Goal: Information Seeking & Learning: Check status

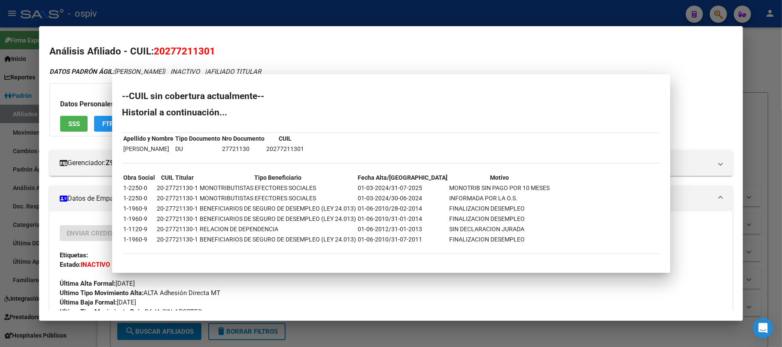
click at [191, 16] on div at bounding box center [391, 173] width 782 height 347
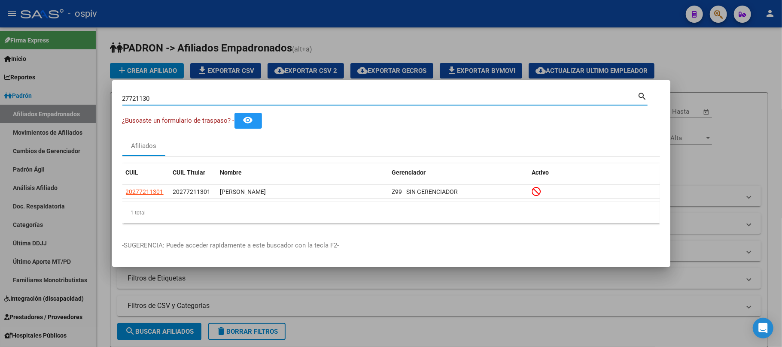
drag, startPoint x: 160, startPoint y: 102, endPoint x: 87, endPoint y: 101, distance: 73.0
click at [83, 101] on div "27721130 Buscar (apellido, dni, cuil, nro traspaso, cuit, obra social) search ¿…" at bounding box center [391, 173] width 782 height 347
paste input "56296052"
type input "56296052"
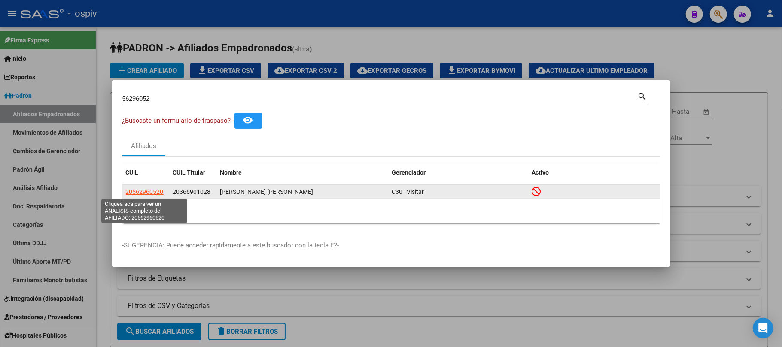
click at [146, 192] on span "20562960520" at bounding box center [145, 191] width 38 height 7
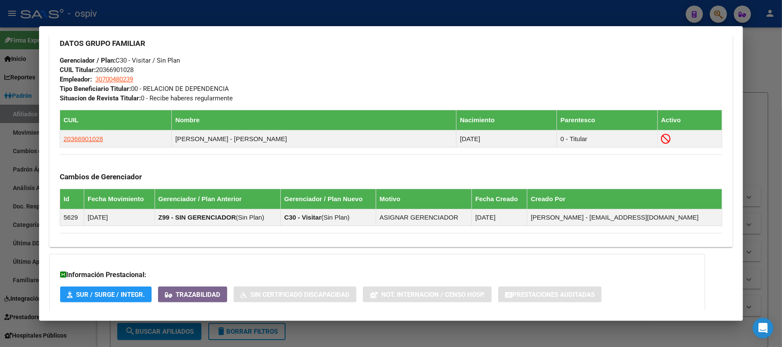
scroll to position [500, 0]
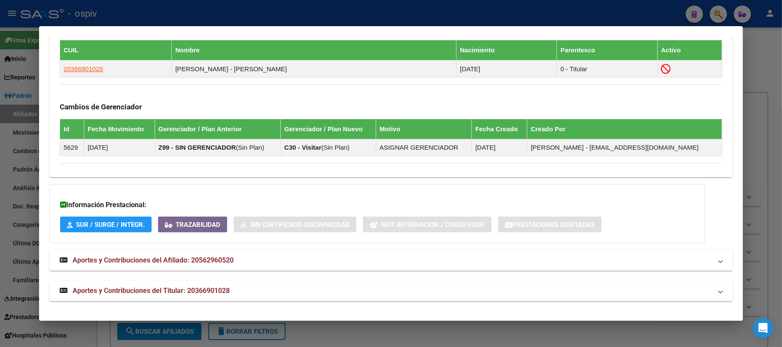
click at [196, 285] on mat-expansion-panel-header "Aportes y Contribuciones del Titular: 20366901028" at bounding box center [390, 291] width 683 height 21
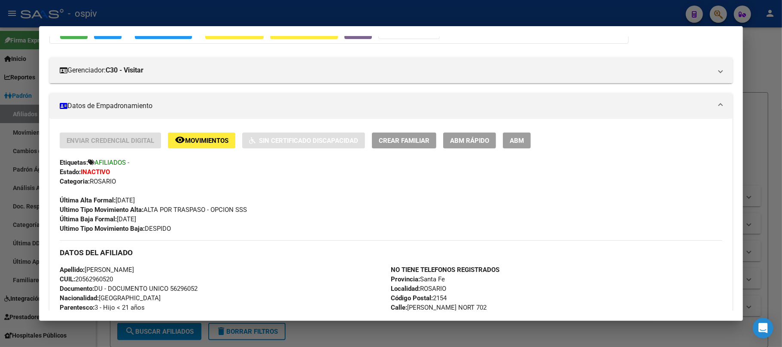
scroll to position [0, 0]
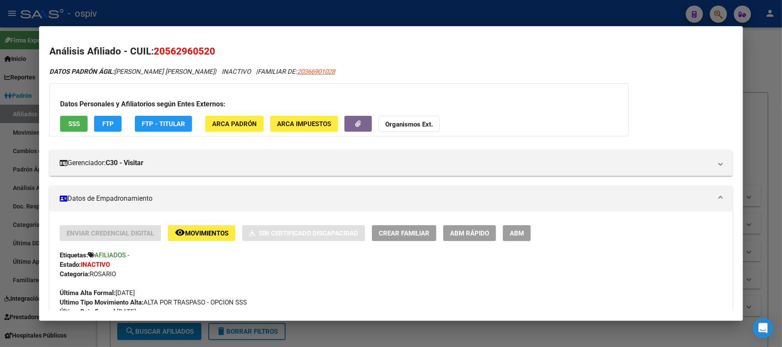
click at [78, 120] on span "SSS" at bounding box center [74, 124] width 12 height 8
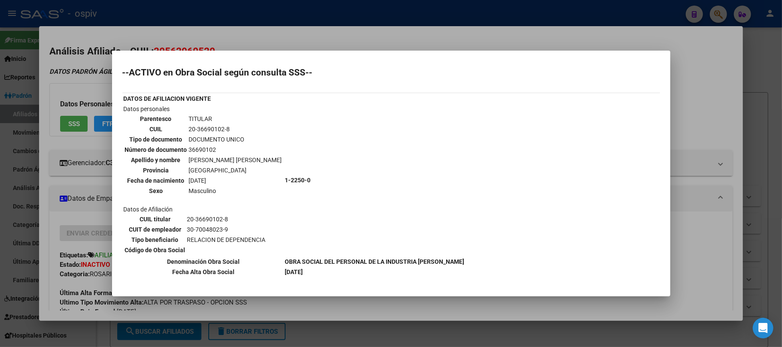
click at [318, 21] on div at bounding box center [391, 173] width 782 height 347
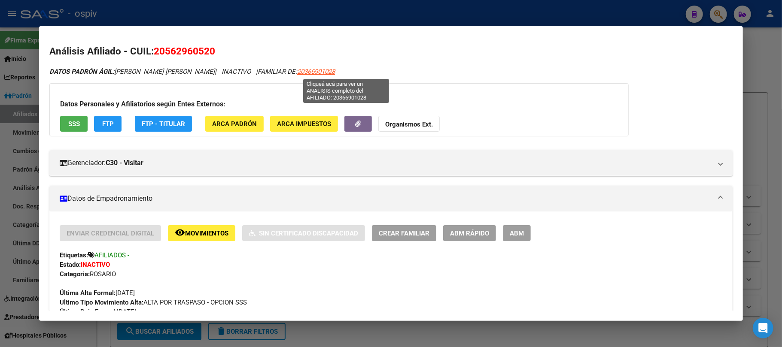
click at [335, 71] on span "20366901028" at bounding box center [316, 72] width 38 height 8
type textarea "20366901028"
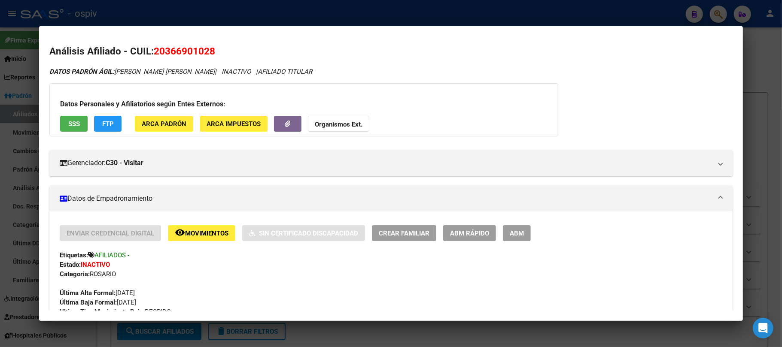
click at [184, 49] on span "20366901028" at bounding box center [184, 51] width 61 height 11
copy span "20366901028"
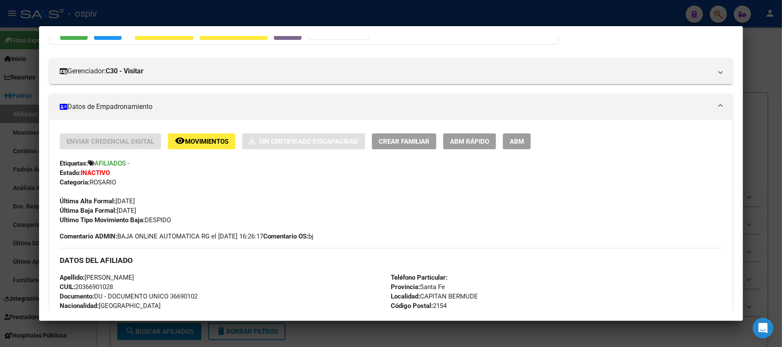
scroll to position [114, 0]
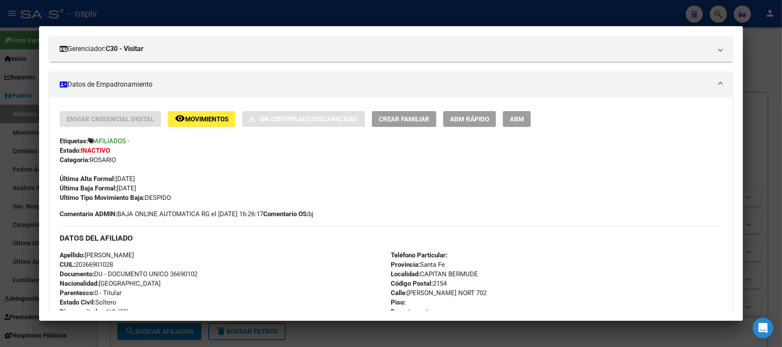
click at [216, 18] on div at bounding box center [391, 173] width 782 height 347
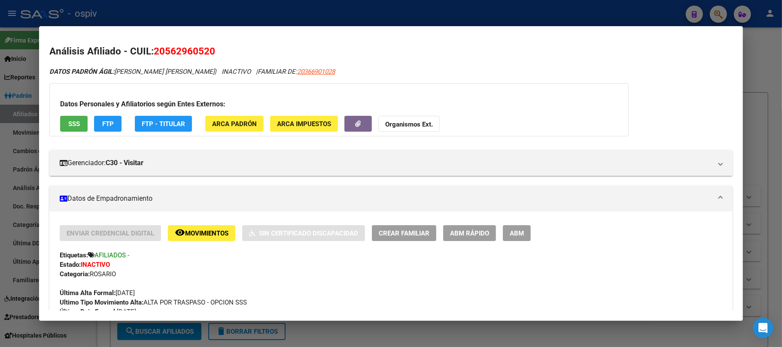
click at [194, 15] on div at bounding box center [391, 173] width 782 height 347
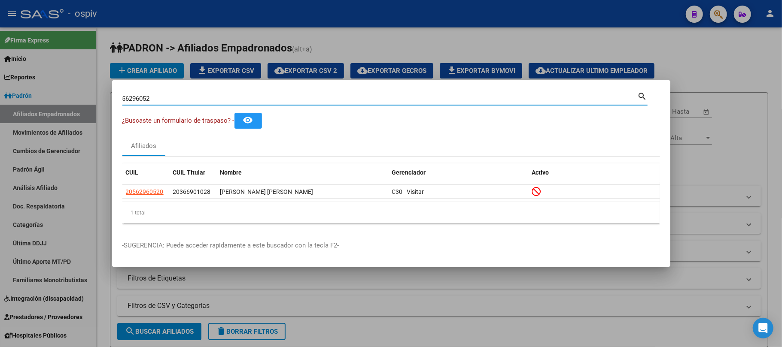
drag, startPoint x: 157, startPoint y: 98, endPoint x: 88, endPoint y: 98, distance: 69.6
click at [88, 98] on div "56296052 Buscar (apellido, dni, cuil, nro traspaso, cuit, obra social) search ¿…" at bounding box center [391, 173] width 782 height 347
paste input "41747410"
type input "41747410"
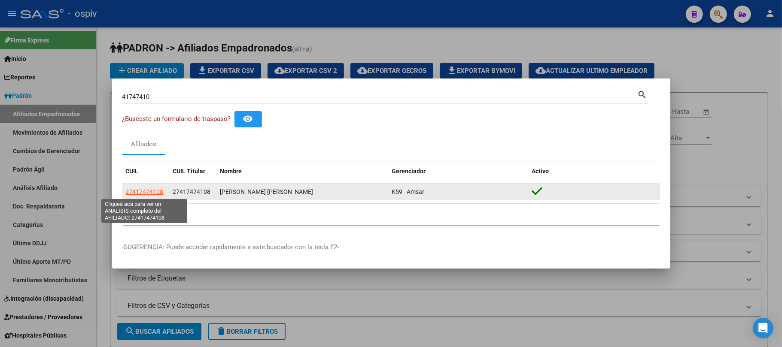
click at [154, 192] on span "27417474108" at bounding box center [145, 191] width 38 height 7
type textarea "27417474108"
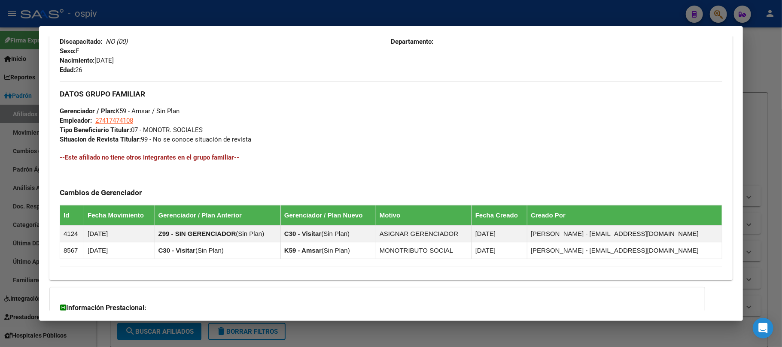
scroll to position [449, 0]
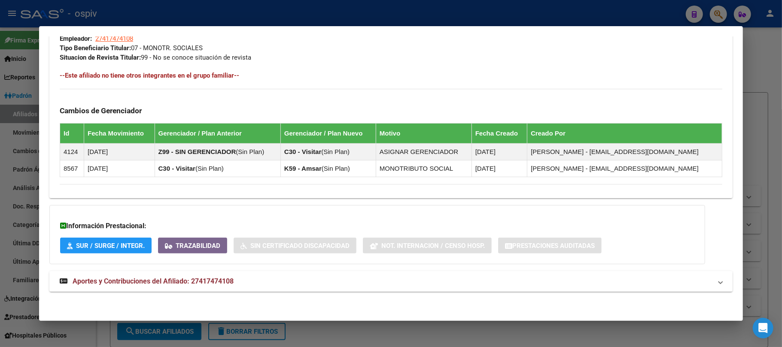
drag, startPoint x: 173, startPoint y: 286, endPoint x: 265, endPoint y: 267, distance: 94.6
click at [174, 285] on strong "Aportes y Contribuciones del Afiliado: 27417474108" at bounding box center [147, 282] width 174 height 10
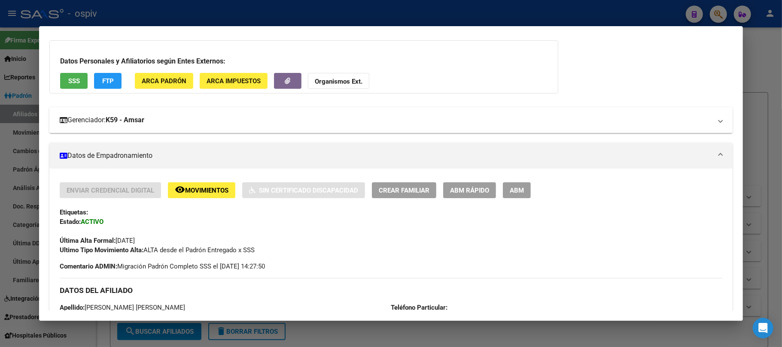
scroll to position [23, 0]
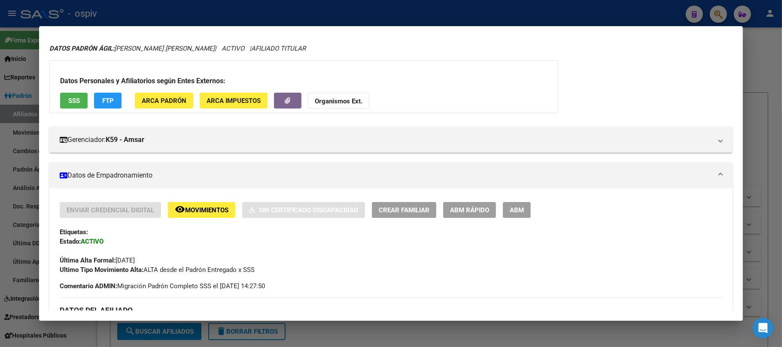
click at [71, 102] on span "SSS" at bounding box center [74, 101] width 12 height 8
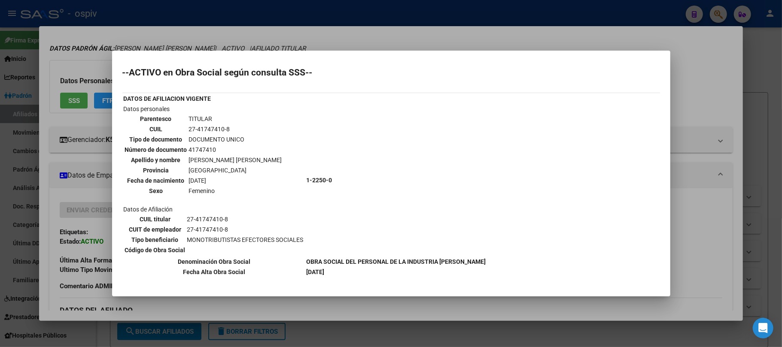
click at [307, 13] on div at bounding box center [391, 173] width 782 height 347
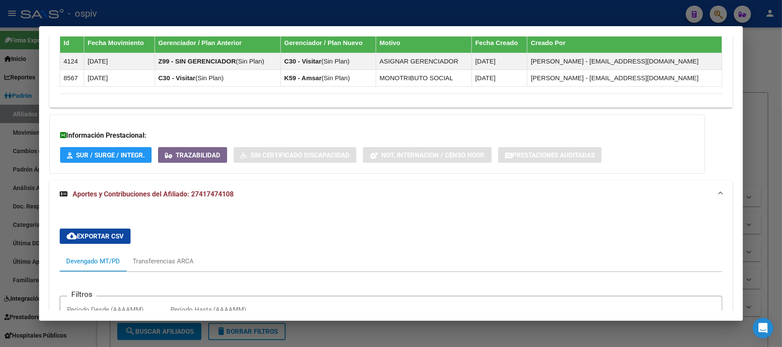
scroll to position [768, 0]
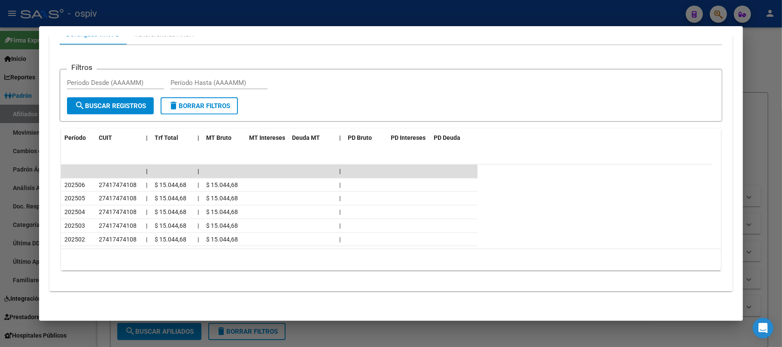
click at [255, 5] on div at bounding box center [391, 173] width 782 height 347
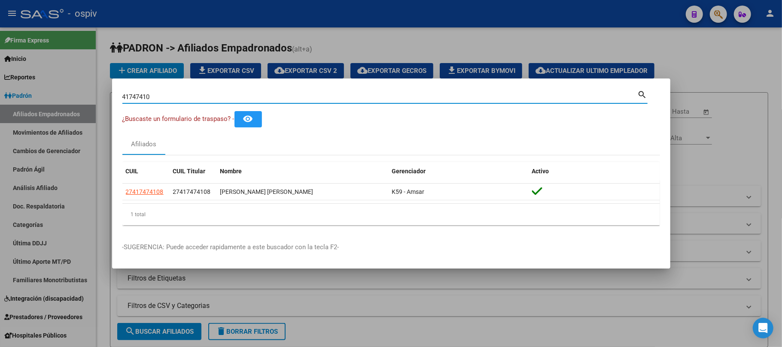
drag, startPoint x: 158, startPoint y: 99, endPoint x: 85, endPoint y: 92, distance: 73.3
click at [85, 92] on div "41747410 Buscar (apellido, dni, cuil, nro traspaso, cuit, obra social) search ¿…" at bounding box center [391, 173] width 782 height 347
paste input "64763"
type input "41647630"
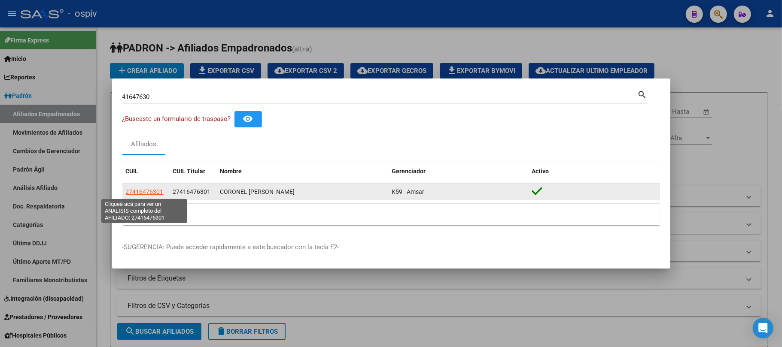
click at [141, 191] on span "27416476301" at bounding box center [145, 191] width 38 height 7
type textarea "27416476301"
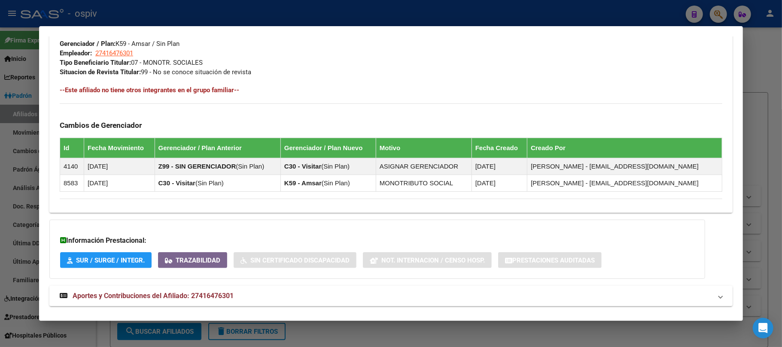
scroll to position [449, 0]
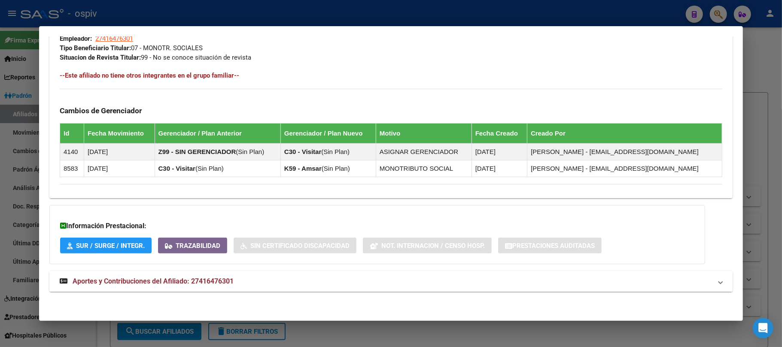
click at [179, 280] on span "Aportes y Contribuciones del Afiliado: 27416476301" at bounding box center [153, 281] width 161 height 8
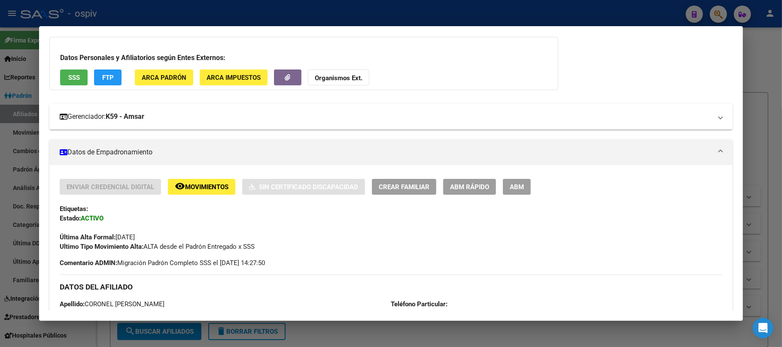
scroll to position [0, 0]
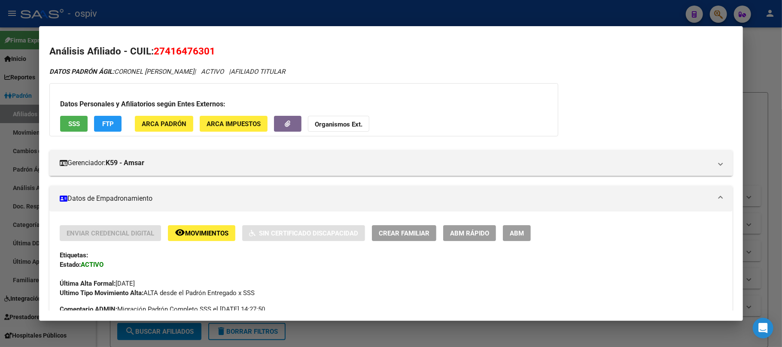
click at [184, 53] on span "27416476301" at bounding box center [184, 51] width 61 height 11
copy span "27416476301"
drag, startPoint x: 322, startPoint y: 8, endPoint x: 255, endPoint y: 85, distance: 102.0
click at [322, 9] on div at bounding box center [391, 173] width 782 height 347
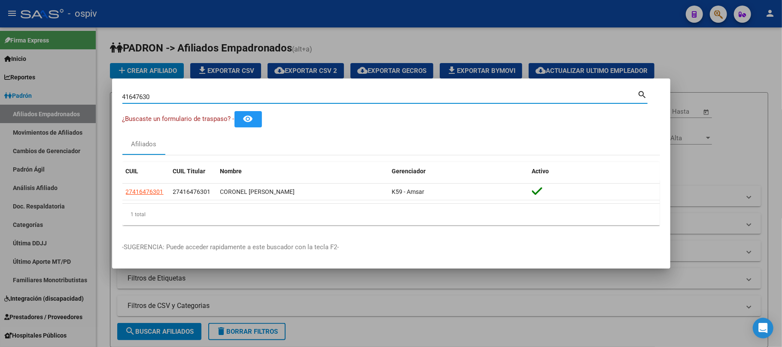
drag, startPoint x: 169, startPoint y: 95, endPoint x: 60, endPoint y: 90, distance: 109.2
click at [58, 90] on div "41647630 Buscar (apellido, dni, cuil, nro traspaso, cuit, obra social) search ¿…" at bounding box center [391, 173] width 782 height 347
paste input "57245796"
type input "57245796"
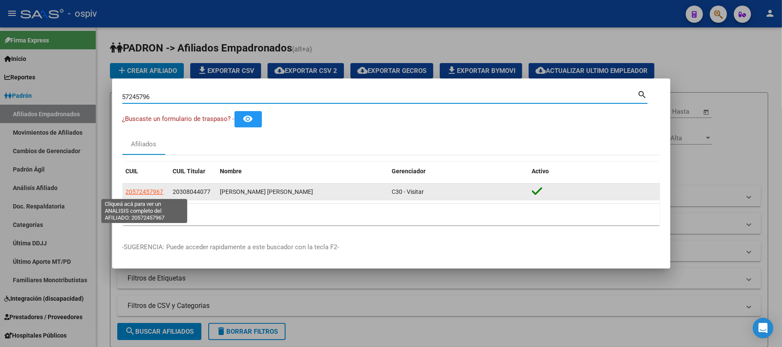
click at [157, 194] on span "20572457967" at bounding box center [145, 191] width 38 height 7
type textarea "20572457967"
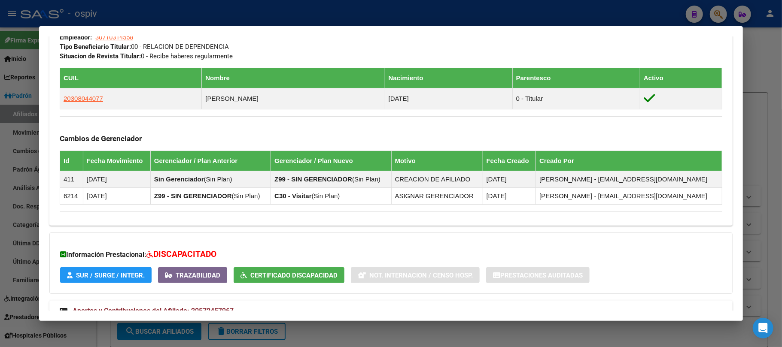
scroll to position [510, 0]
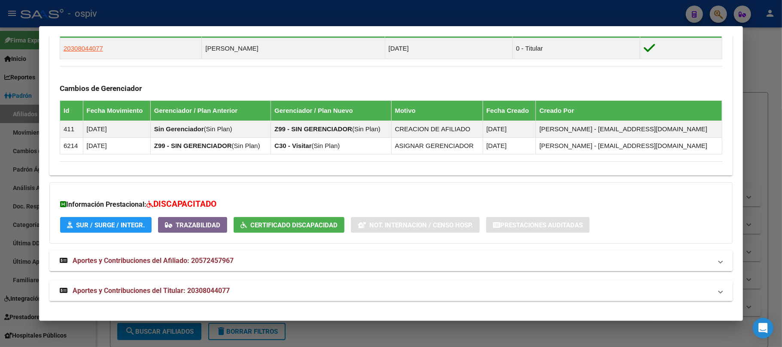
click at [172, 298] on mat-expansion-panel-header "Aportes y Contribuciones del Titular: 20308044077" at bounding box center [390, 291] width 683 height 21
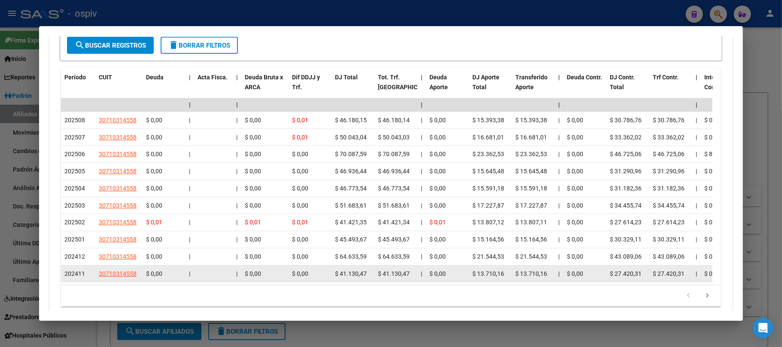
scroll to position [897, 0]
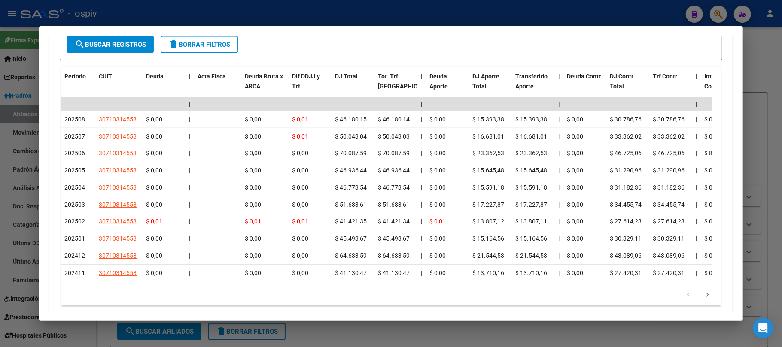
click at [277, 6] on div at bounding box center [391, 173] width 782 height 347
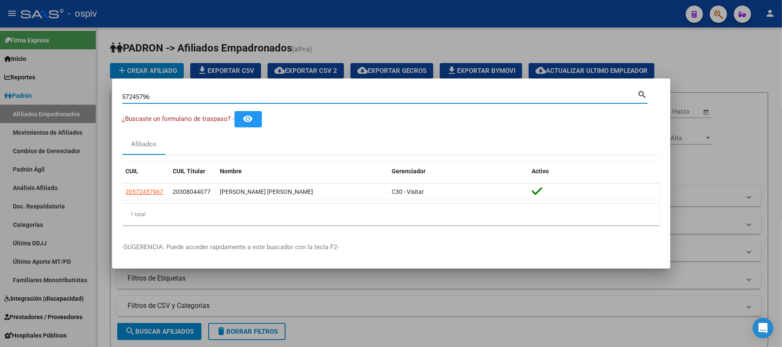
drag, startPoint x: 160, startPoint y: 95, endPoint x: 59, endPoint y: 92, distance: 100.5
click at [58, 92] on div "57245796 Buscar (apellido, dni, cuil, nro traspaso, cuit, obra social) search ¿…" at bounding box center [391, 173] width 782 height 347
paste input "40362927"
type input "40362927"
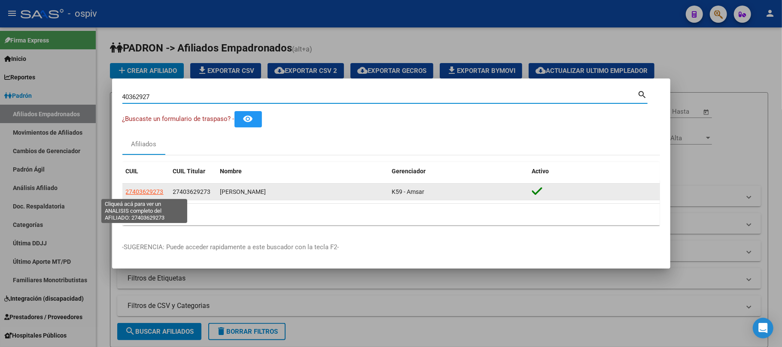
click at [142, 194] on span "27403629273" at bounding box center [145, 191] width 38 height 7
type textarea "27403629273"
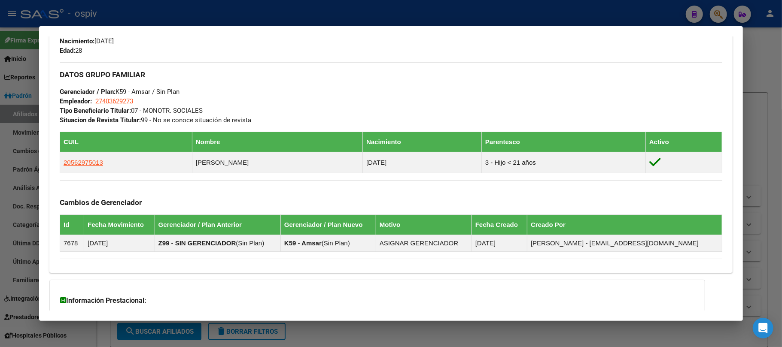
scroll to position [461, 0]
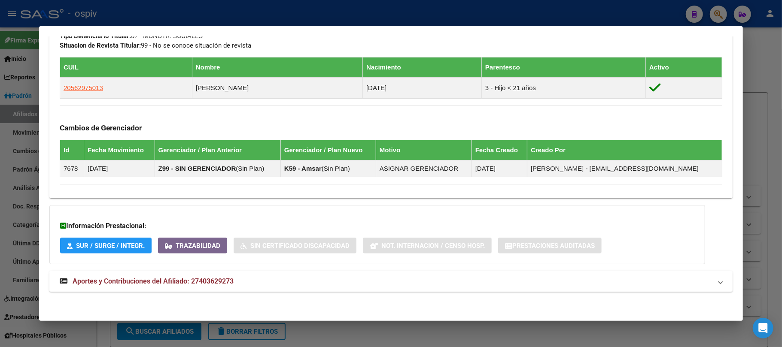
drag, startPoint x: 187, startPoint y: 283, endPoint x: 197, endPoint y: 282, distance: 9.5
click at [187, 284] on span "Aportes y Contribuciones del Afiliado: 27403629273" at bounding box center [153, 281] width 161 height 8
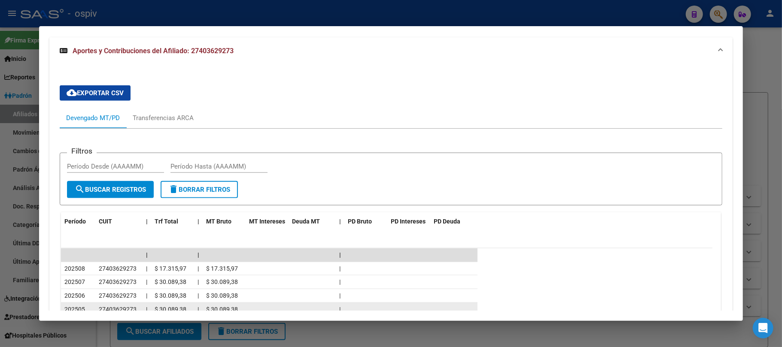
scroll to position [740, 0]
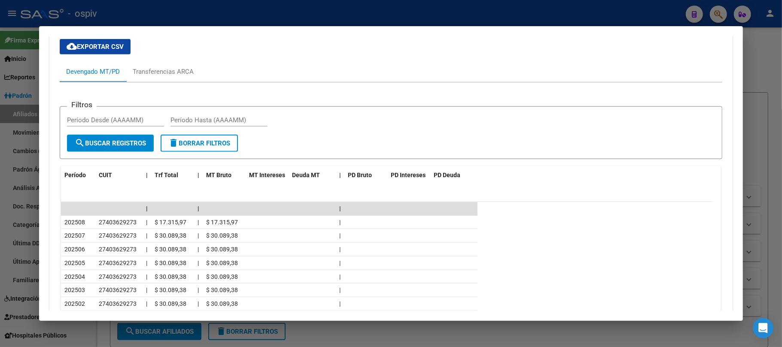
click at [372, 15] on div at bounding box center [391, 173] width 782 height 347
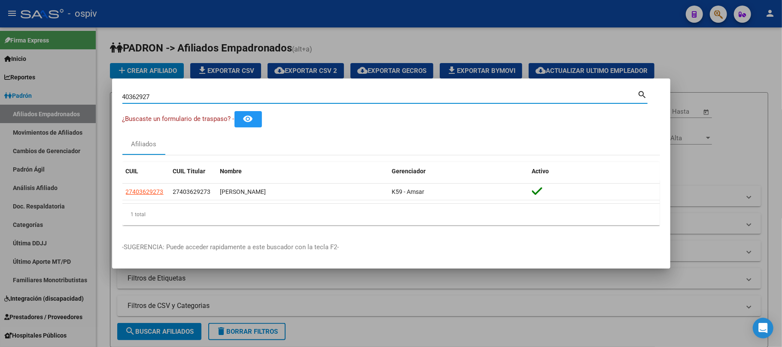
drag, startPoint x: 190, startPoint y: 97, endPoint x: 81, endPoint y: 97, distance: 109.1
click at [76, 97] on div "40362927 Buscar (apellido, dni, cuil, nro traspaso, cuit, obra social) search ¿…" at bounding box center [391, 173] width 782 height 347
paste input "32925509"
type input "32925509"
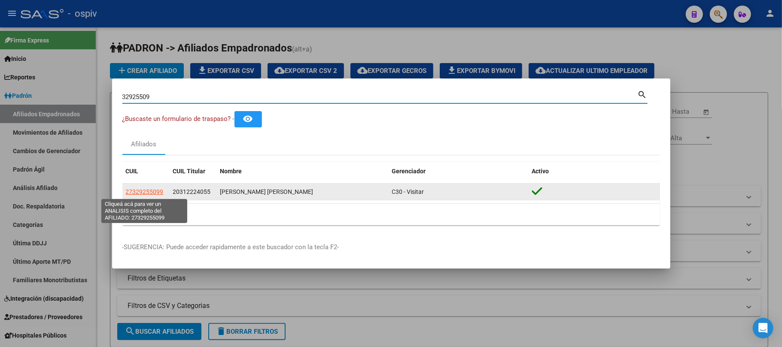
click at [156, 193] on span "27329255099" at bounding box center [145, 191] width 38 height 7
type textarea "27329255099"
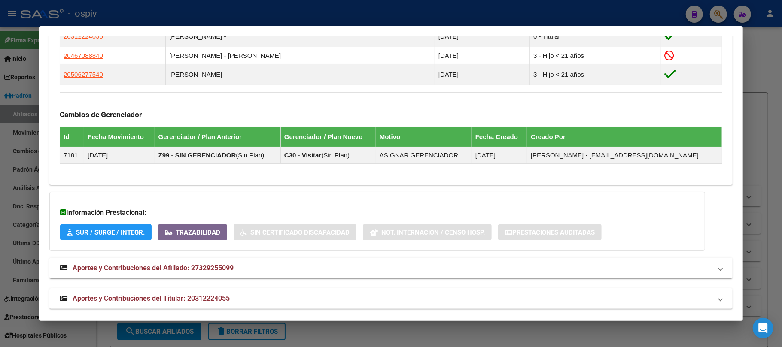
scroll to position [529, 0]
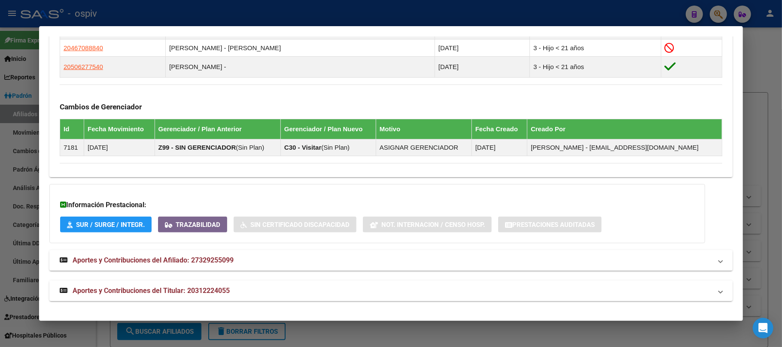
click at [195, 286] on strong "Aportes y Contribuciones del Titular: 20312224055" at bounding box center [145, 291] width 170 height 10
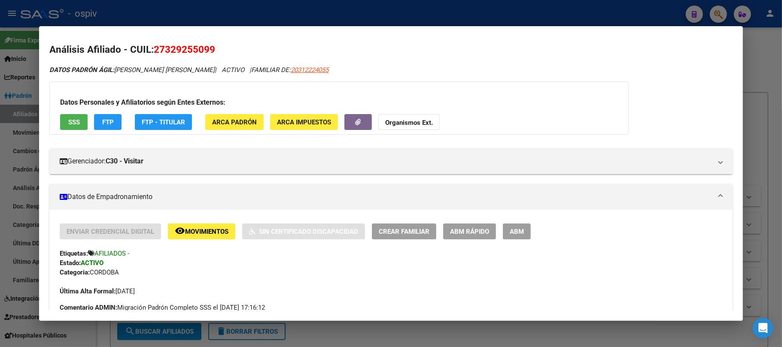
scroll to position [0, 0]
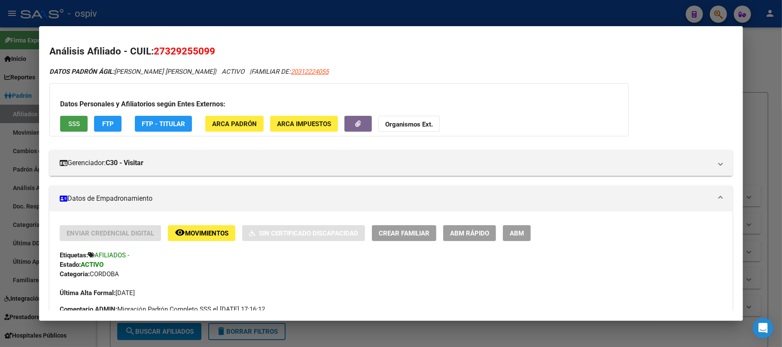
click at [64, 122] on button "SSS" at bounding box center [73, 124] width 27 height 16
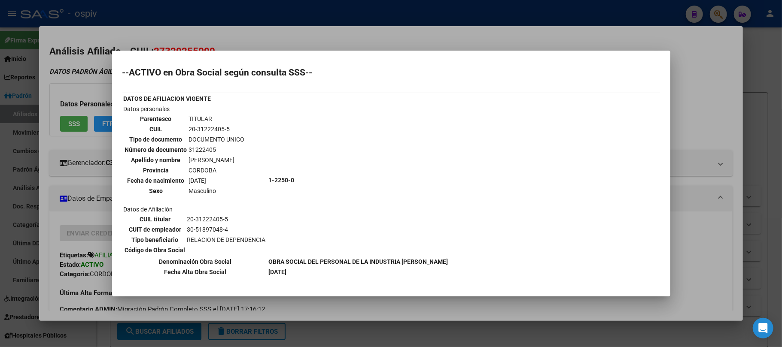
click at [313, 31] on div at bounding box center [391, 173] width 782 height 347
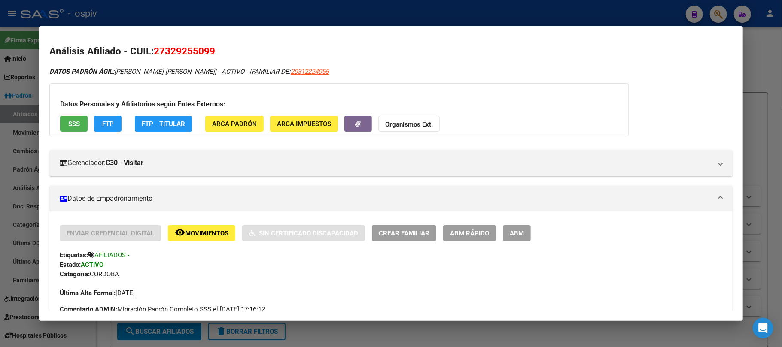
scroll to position [172, 0]
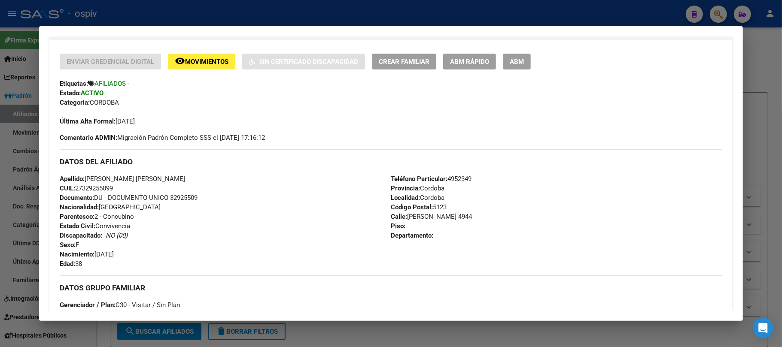
click at [205, 22] on div at bounding box center [391, 173] width 782 height 347
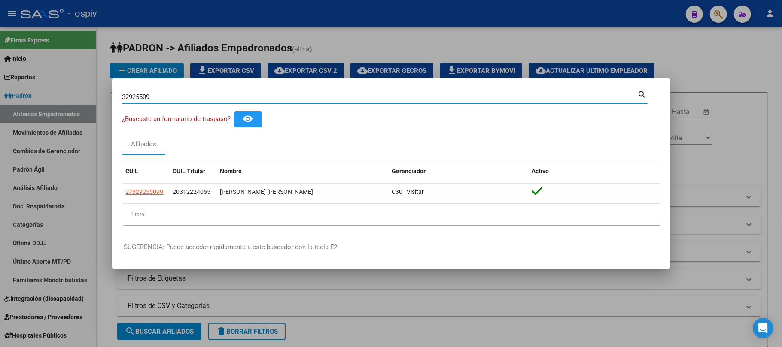
drag, startPoint x: 160, startPoint y: 93, endPoint x: 69, endPoint y: 95, distance: 90.6
click at [69, 95] on div "32925509 Buscar (apellido, dni, cuil, nro traspaso, cuit, obra social) search ¿…" at bounding box center [391, 173] width 782 height 347
paste input "49599945"
type input "49599945"
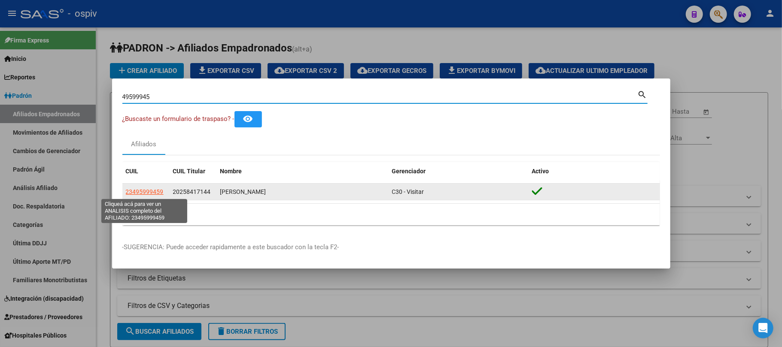
click at [150, 192] on span "23495999459" at bounding box center [145, 191] width 38 height 7
type textarea "23495999459"
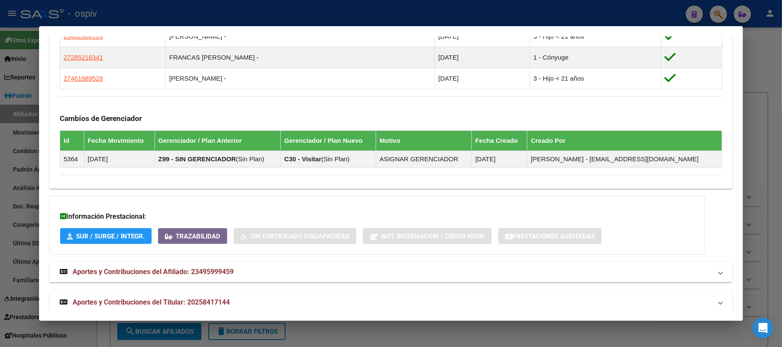
scroll to position [554, 0]
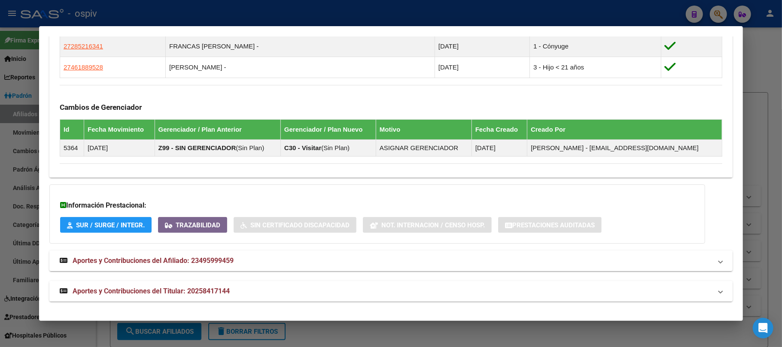
click at [194, 289] on span "Aportes y Contribuciones del Titular: 20258417144" at bounding box center [151, 291] width 157 height 8
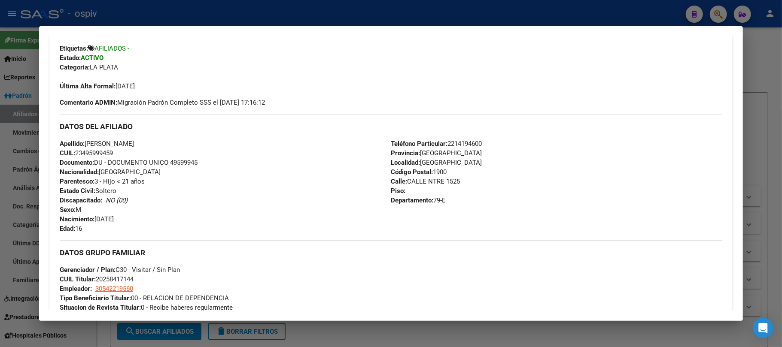
scroll to position [210, 0]
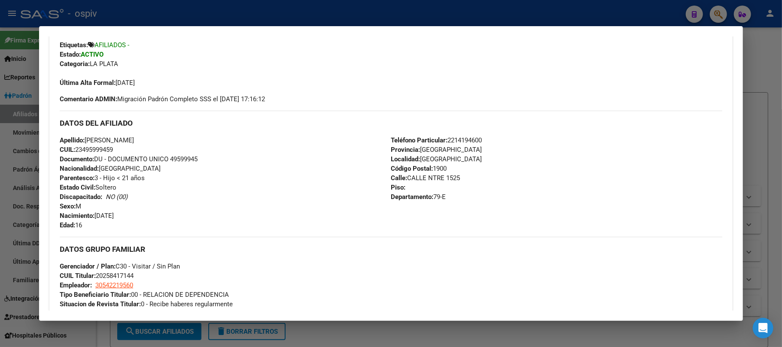
click at [149, 8] on div at bounding box center [391, 173] width 782 height 347
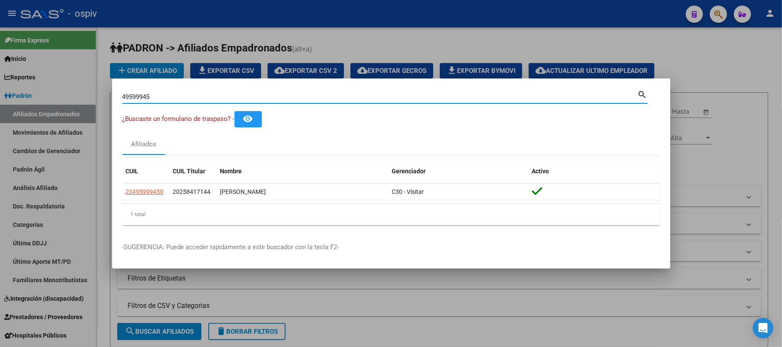
drag, startPoint x: 160, startPoint y: 95, endPoint x: 102, endPoint y: 94, distance: 58.4
click at [102, 94] on div "49599945 Buscar (apellido, dni, cuil, nro traspaso, cuit, obra social) search ¿…" at bounding box center [391, 173] width 782 height 347
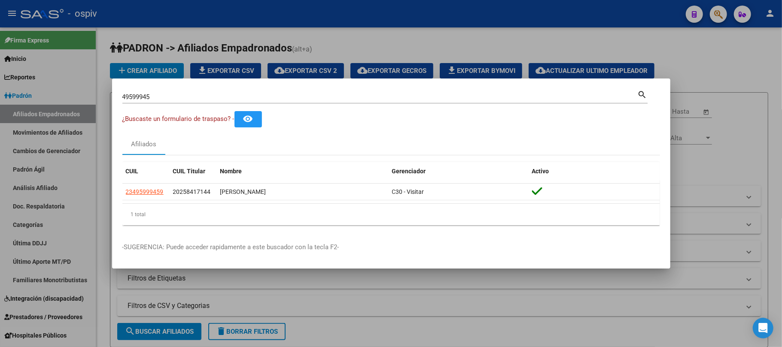
drag, startPoint x: 158, startPoint y: 91, endPoint x: 155, endPoint y: 99, distance: 8.6
click at [155, 100] on input "49599945" at bounding box center [379, 97] width 515 height 8
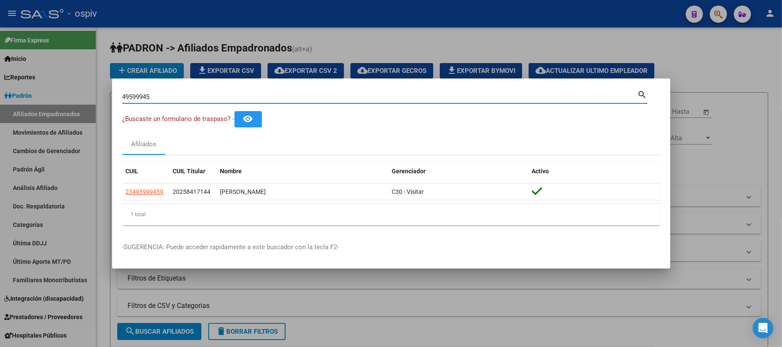
drag, startPoint x: 154, startPoint y: 98, endPoint x: 96, endPoint y: 95, distance: 57.6
click at [96, 95] on div "49599945 Buscar (apellido, dni, cuil, nro traspaso, cuit, obra social) search ¿…" at bounding box center [391, 173] width 782 height 347
paste input "28298049"
type input "28298049"
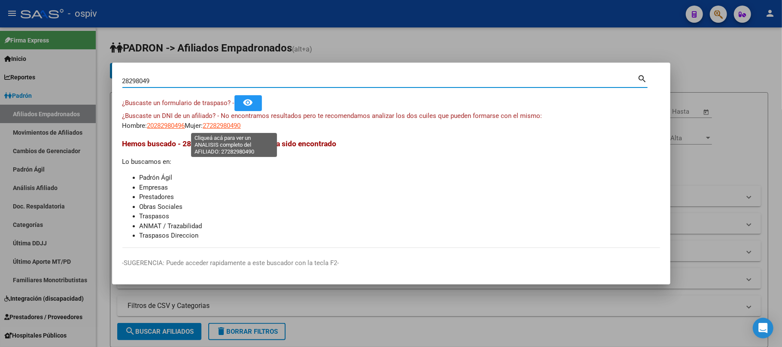
click at [226, 124] on span "27282980490" at bounding box center [222, 126] width 38 height 8
type textarea "27282980490"
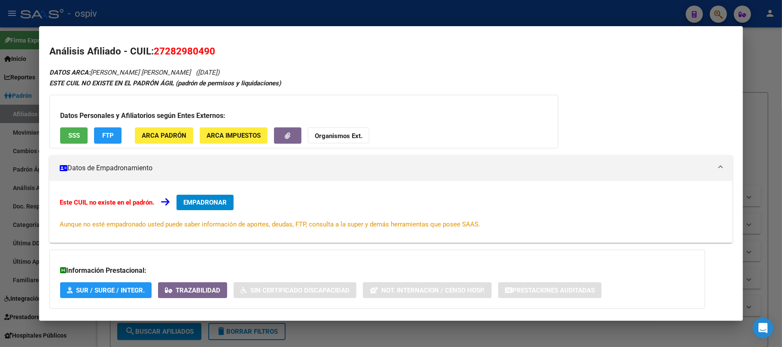
click at [71, 134] on span "SSS" at bounding box center [74, 136] width 12 height 8
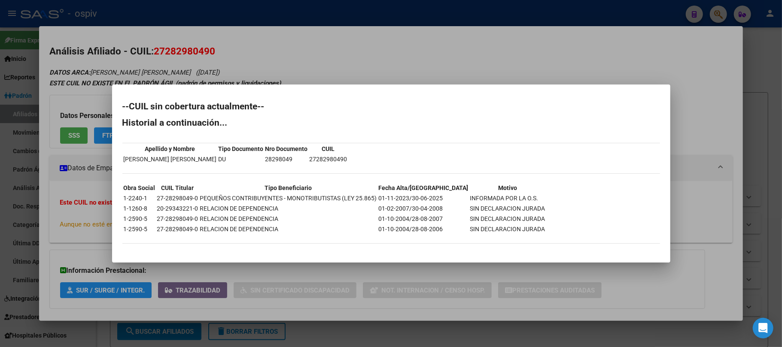
click at [265, 159] on td "28298049" at bounding box center [286, 159] width 43 height 9
copy td "28298049"
click at [174, 16] on div at bounding box center [391, 173] width 782 height 347
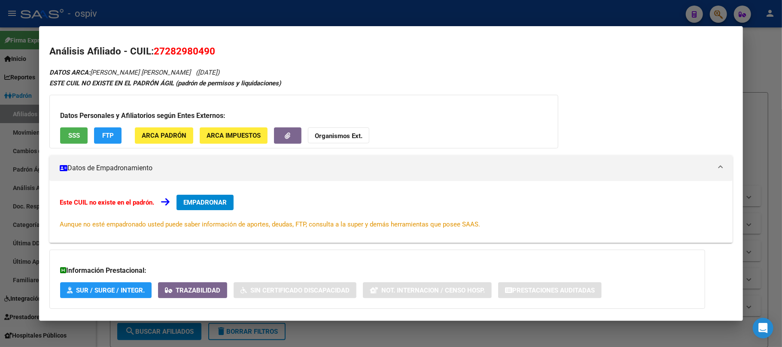
click at [174, 16] on div at bounding box center [391, 173] width 782 height 347
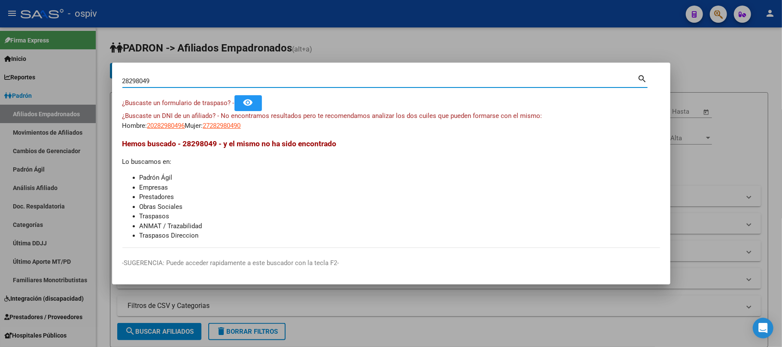
drag, startPoint x: 100, startPoint y: 70, endPoint x: 10, endPoint y: 52, distance: 91.7
click at [10, 52] on div "28298049 Buscar (apellido, dni, cuil, nro traspaso, cuit, obra social) search ¿…" at bounding box center [391, 173] width 782 height 347
paste input "5595398"
type input "55953989"
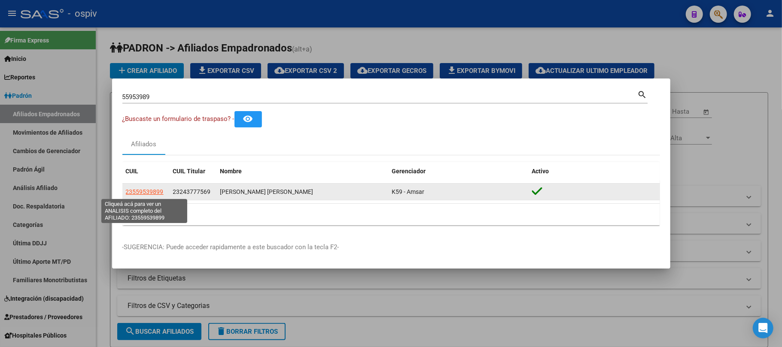
click at [152, 190] on span "23559539899" at bounding box center [145, 191] width 38 height 7
type textarea "23559539899"
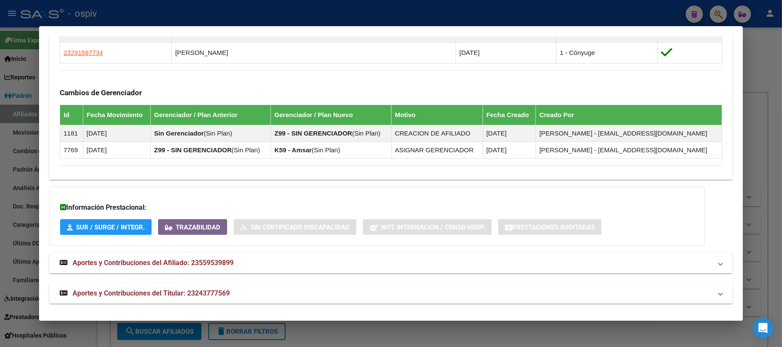
scroll to position [532, 0]
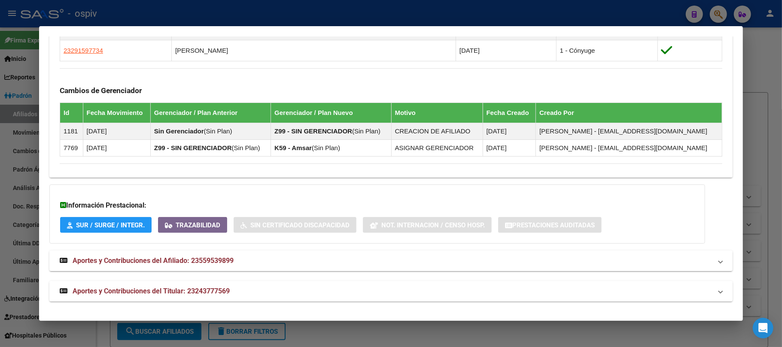
click at [207, 289] on span "Aportes y Contribuciones del Titular: 23243777569" at bounding box center [151, 291] width 157 height 8
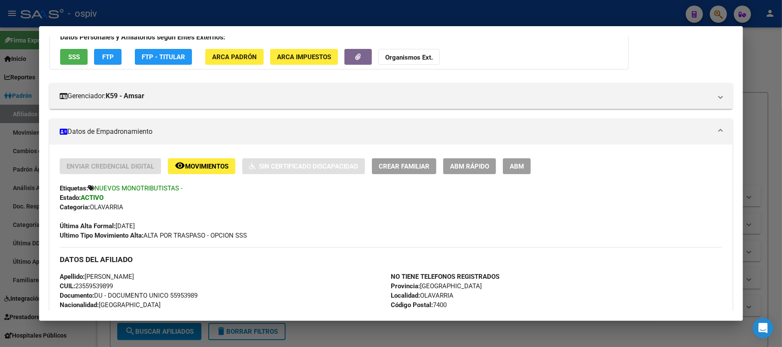
scroll to position [62, 0]
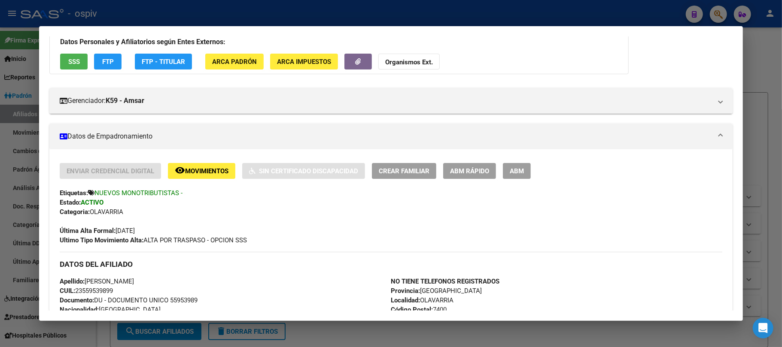
click at [256, 18] on div at bounding box center [391, 173] width 782 height 347
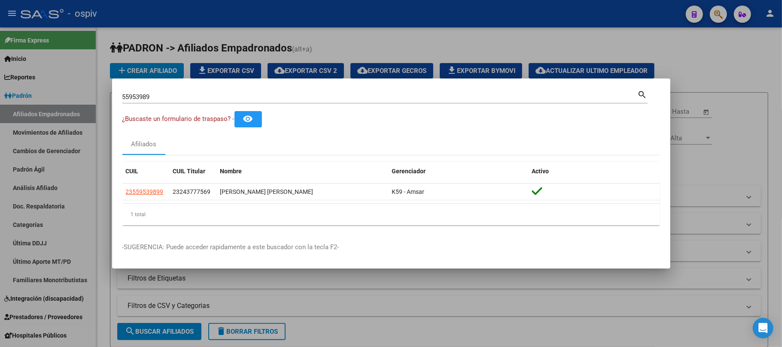
drag, startPoint x: 161, startPoint y: 104, endPoint x: 50, endPoint y: 100, distance: 110.4
click at [50, 100] on div "55953989 Buscar (apellido, dni, cuil, nro traspaso, cuit, obra social) search ¿…" at bounding box center [391, 173] width 782 height 347
copy div
drag, startPoint x: 279, startPoint y: 30, endPoint x: 488, endPoint y: 12, distance: 209.8
click at [280, 30] on div at bounding box center [391, 173] width 782 height 347
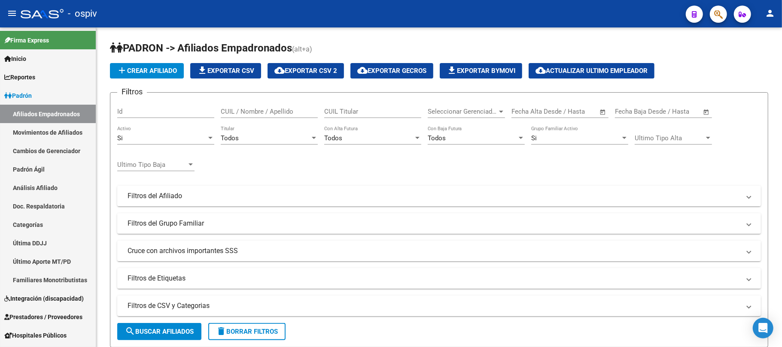
click at [711, 21] on div at bounding box center [715, 14] width 24 height 18
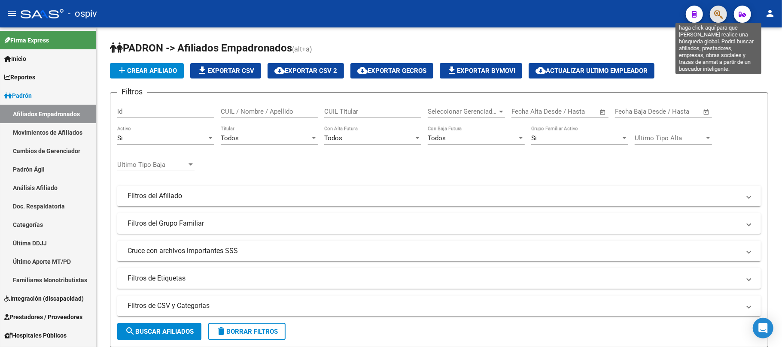
click at [716, 12] on icon "button" at bounding box center [718, 14] width 9 height 10
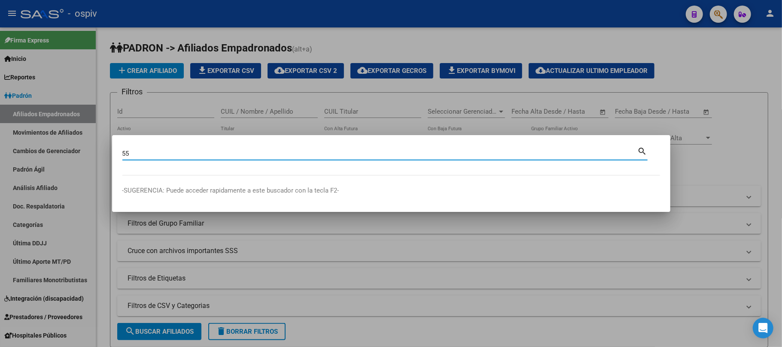
type input "5"
paste input "54612079"
type input "54612079"
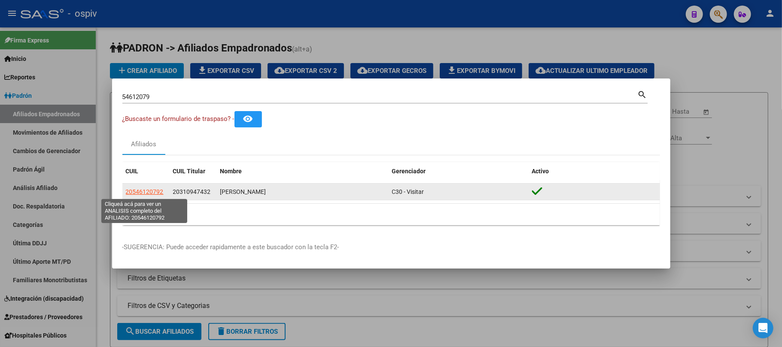
click at [140, 192] on span "20546120792" at bounding box center [145, 191] width 38 height 7
type textarea "20546120792"
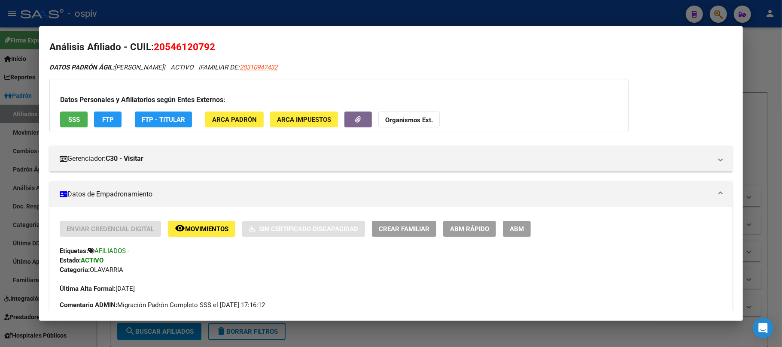
scroll to position [0, 0]
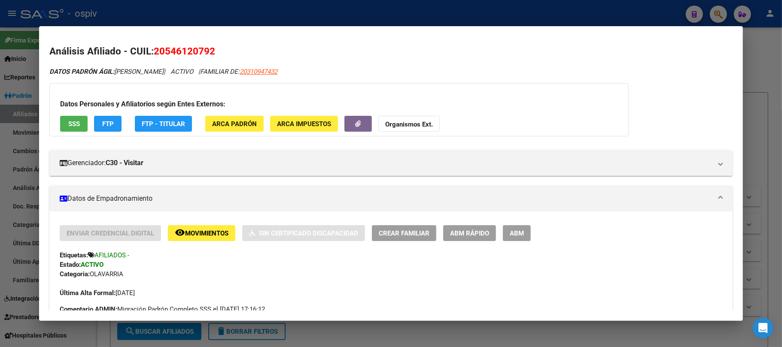
click at [160, 18] on div at bounding box center [391, 173] width 782 height 347
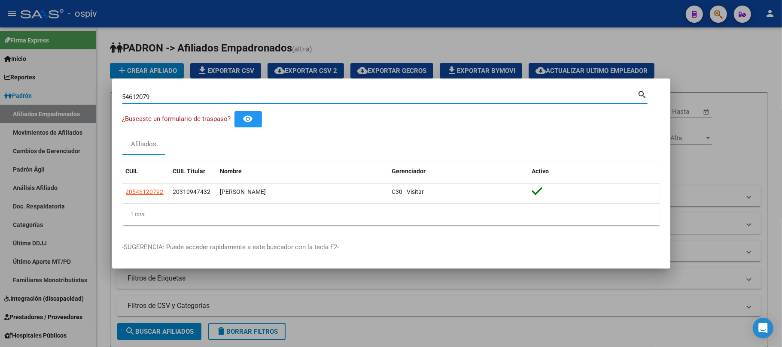
drag, startPoint x: 156, startPoint y: 98, endPoint x: 46, endPoint y: 97, distance: 110.8
click at [46, 97] on div "54612079 Buscar (apellido, dni, cuil, nro traspaso, cuit, obra social) search ¿…" at bounding box center [391, 173] width 782 height 347
paste input "4959616"
type input "49596169"
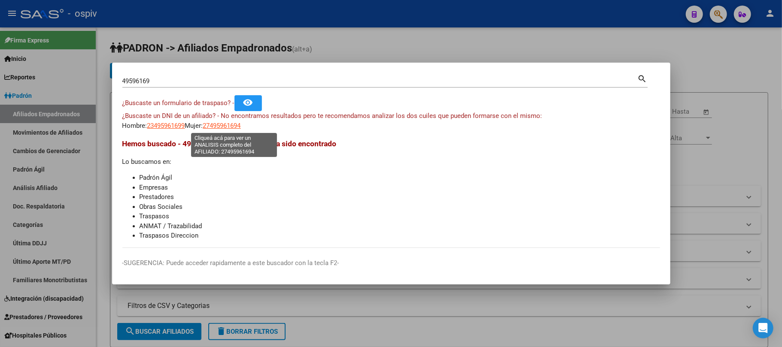
click at [230, 128] on span "27495961694" at bounding box center [222, 126] width 38 height 8
type textarea "27495961694"
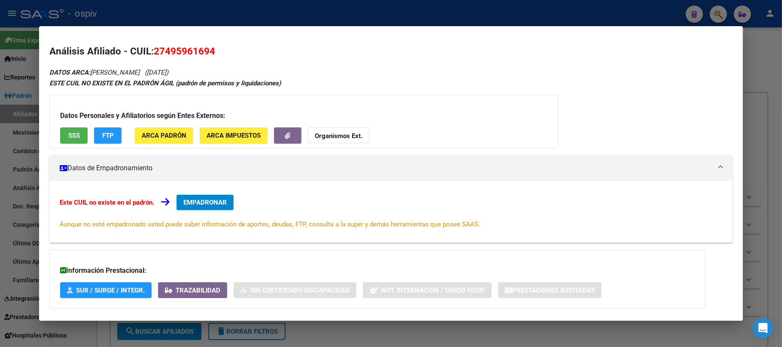
click at [85, 135] on button "SSS" at bounding box center [73, 136] width 27 height 16
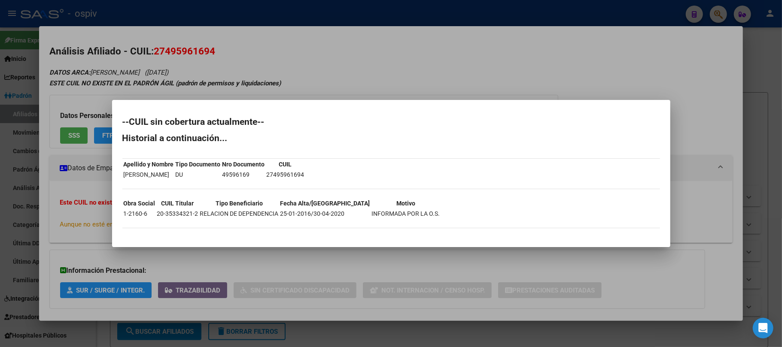
click at [328, 94] on div at bounding box center [391, 173] width 782 height 347
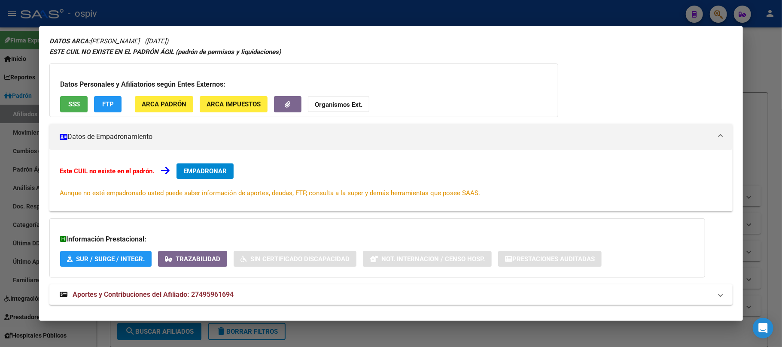
scroll to position [45, 0]
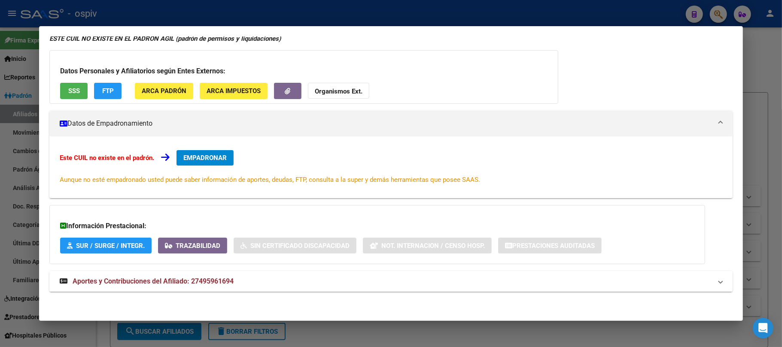
click at [137, 280] on span "Aportes y Contribuciones del Afiliado: 27495961694" at bounding box center [153, 281] width 161 height 8
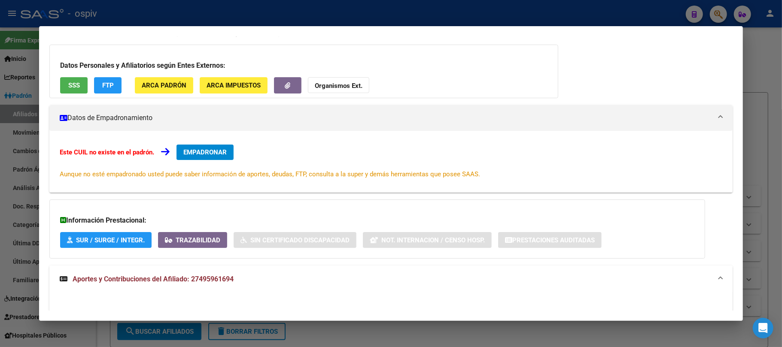
scroll to position [0, 0]
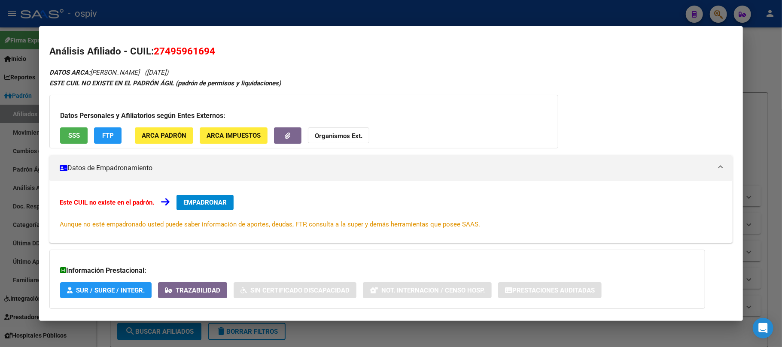
drag, startPoint x: 164, startPoint y: 49, endPoint x: 208, endPoint y: 48, distance: 44.7
click at [208, 48] on span "27495961694" at bounding box center [184, 51] width 61 height 11
copy span "49596169"
click at [152, 15] on div at bounding box center [391, 173] width 782 height 347
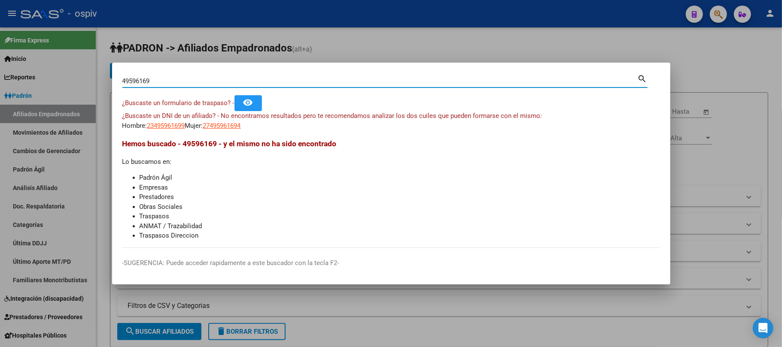
drag, startPoint x: 155, startPoint y: 81, endPoint x: 75, endPoint y: 76, distance: 80.0
click at [75, 76] on div "49596169 Buscar (apellido, dni, cuil, nro traspaso, cuit, obra social) search ¿…" at bounding box center [391, 173] width 782 height 347
paste input "58359495"
type input "58359495"
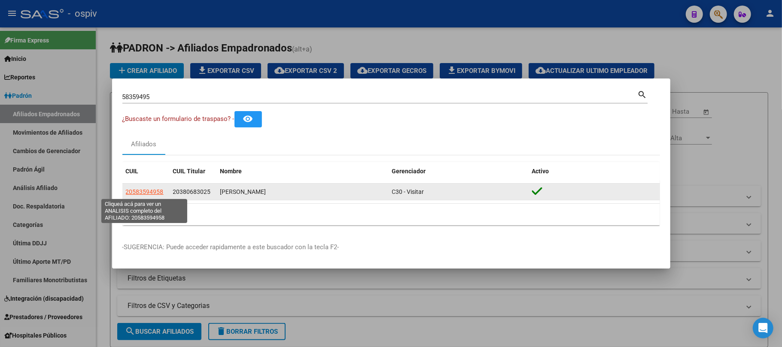
click at [145, 190] on span "20583594958" at bounding box center [145, 191] width 38 height 7
type textarea "20583594958"
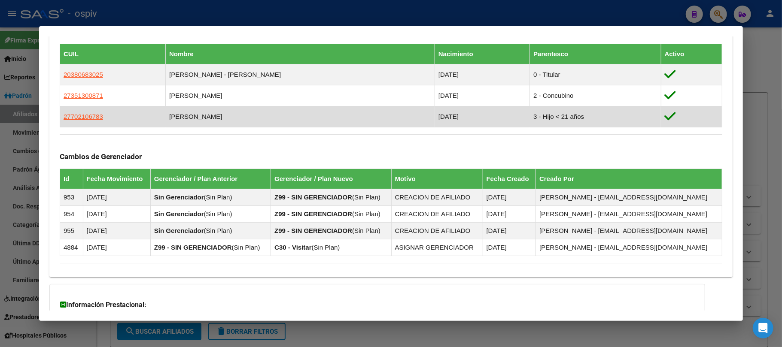
scroll to position [586, 0]
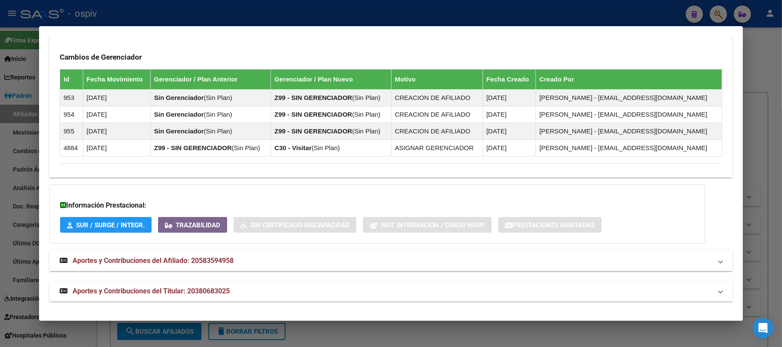
click at [201, 296] on strong "Aportes y Contribuciones del Titular: 20380683025" at bounding box center [145, 291] width 170 height 10
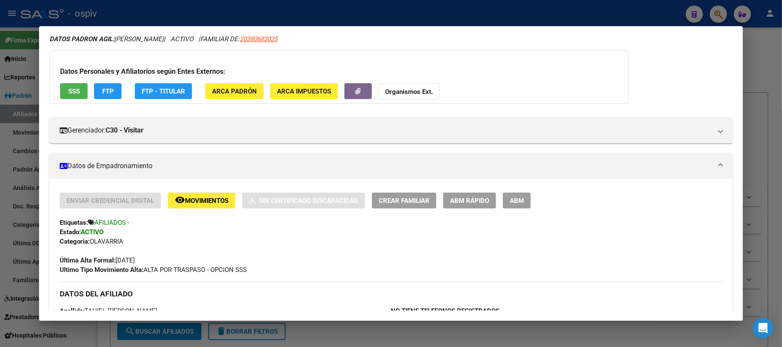
scroll to position [0, 0]
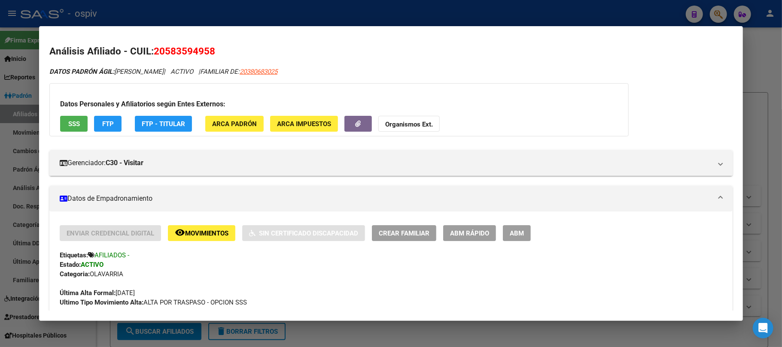
click at [287, 13] on div at bounding box center [391, 173] width 782 height 347
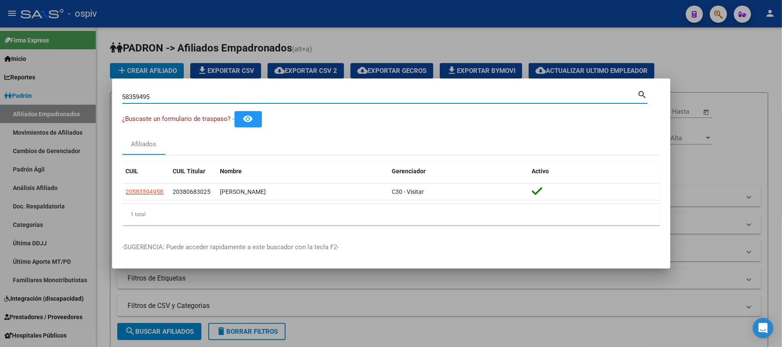
drag, startPoint x: 152, startPoint y: 98, endPoint x: 40, endPoint y: 102, distance: 111.3
click at [40, 102] on div "58359495 Buscar (apellido, dni, cuil, nro traspaso, cuit, obra social) search ¿…" at bounding box center [391, 173] width 782 height 347
paste input "24428787"
type input "24428787"
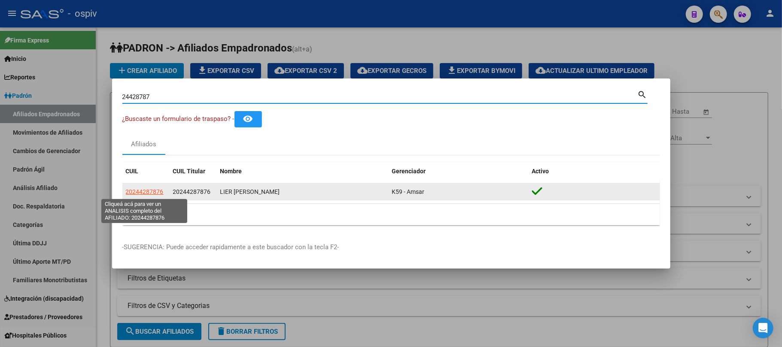
click at [149, 191] on span "20244287876" at bounding box center [145, 191] width 38 height 7
type textarea "20244287876"
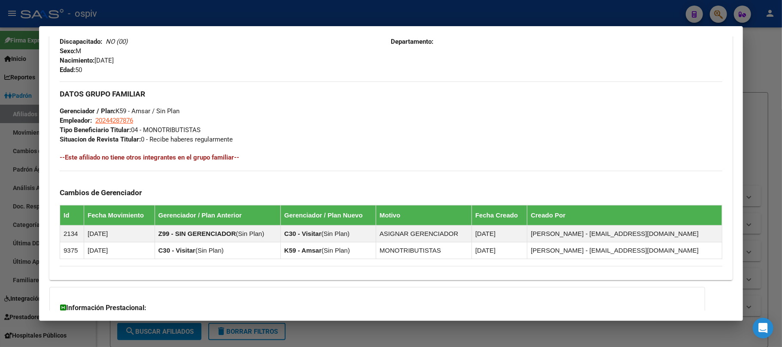
scroll to position [449, 0]
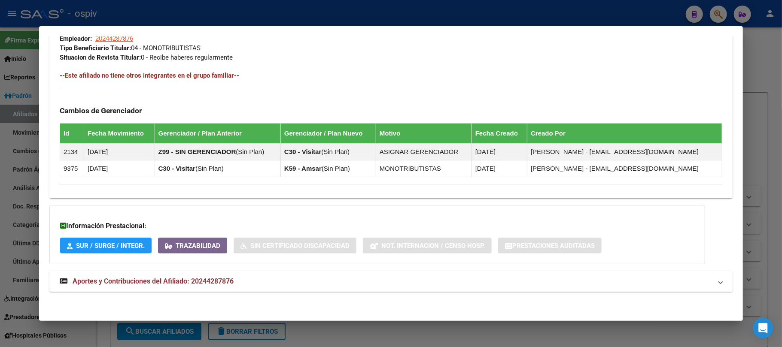
click at [195, 284] on span "Aportes y Contribuciones del Afiliado: 20244287876" at bounding box center [153, 281] width 161 height 8
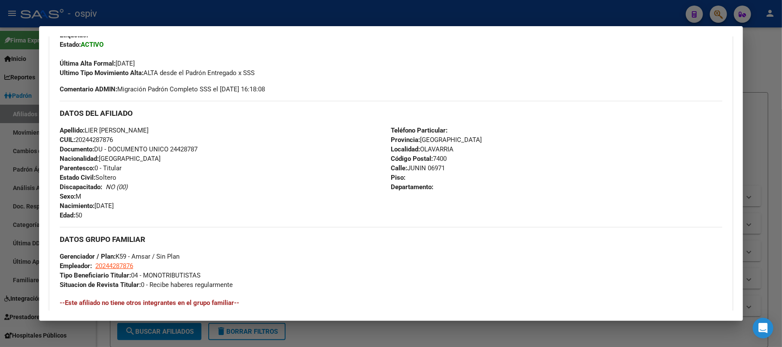
scroll to position [0, 0]
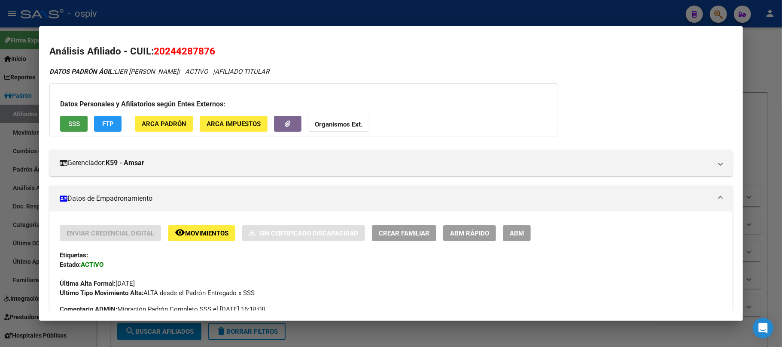
click at [62, 122] on button "SSS" at bounding box center [73, 124] width 27 height 16
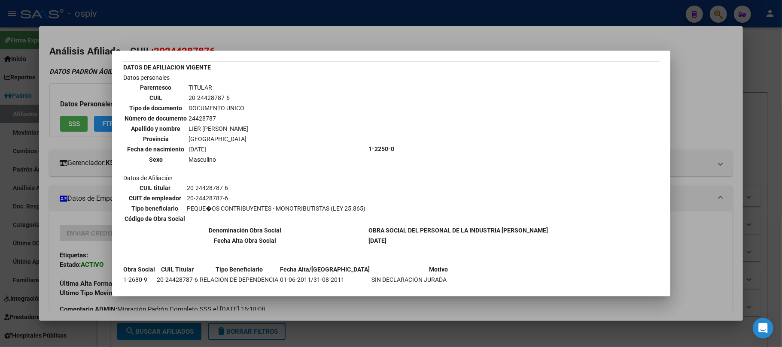
scroll to position [62, 0]
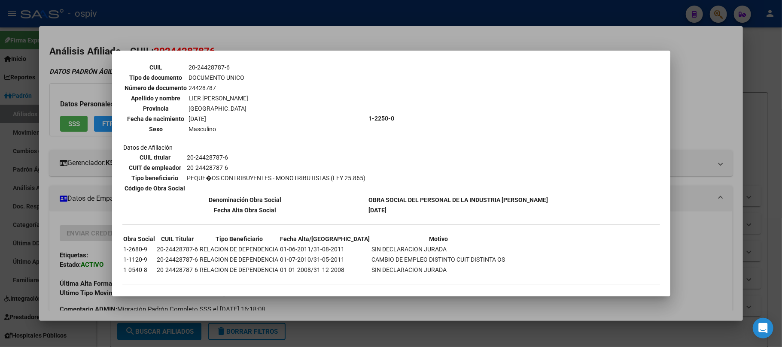
click at [329, 16] on div at bounding box center [391, 173] width 782 height 347
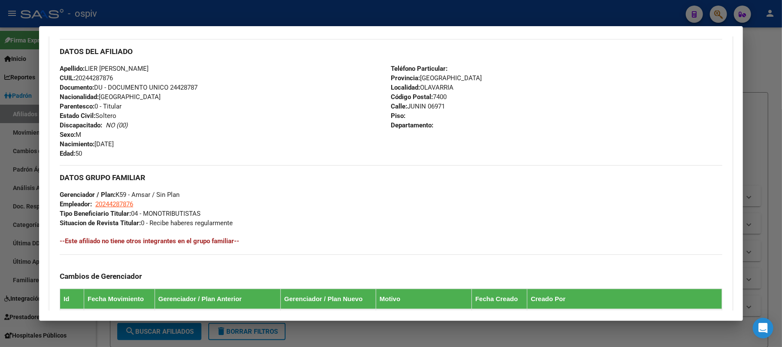
scroll to position [468, 0]
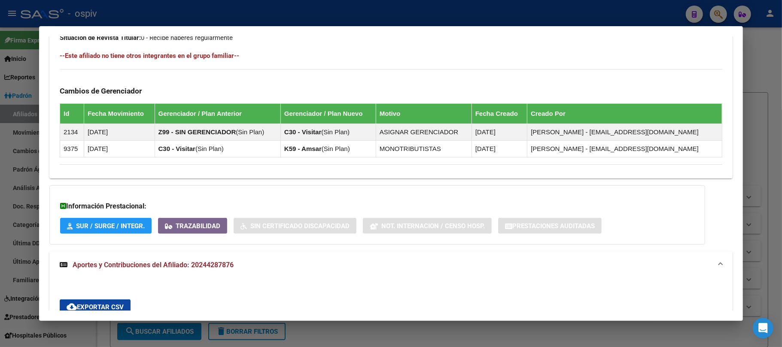
click at [155, 7] on div at bounding box center [391, 173] width 782 height 347
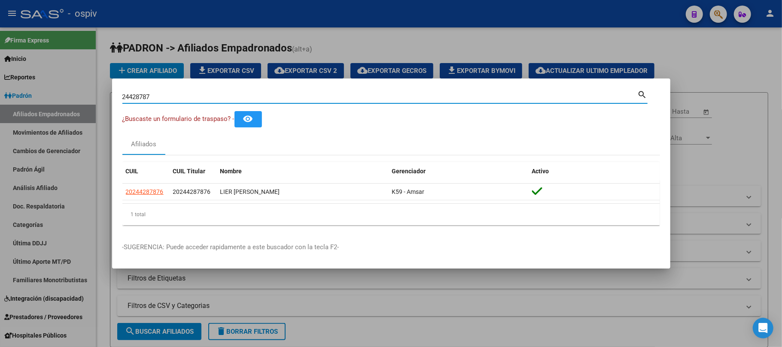
drag, startPoint x: 154, startPoint y: 96, endPoint x: 96, endPoint y: 90, distance: 57.9
click at [90, 91] on div "24428787 Buscar (apellido, dni, cuil, nro traspaso, cuit, obra social) search ¿…" at bounding box center [391, 173] width 782 height 347
type input "[PERSON_NAME]"
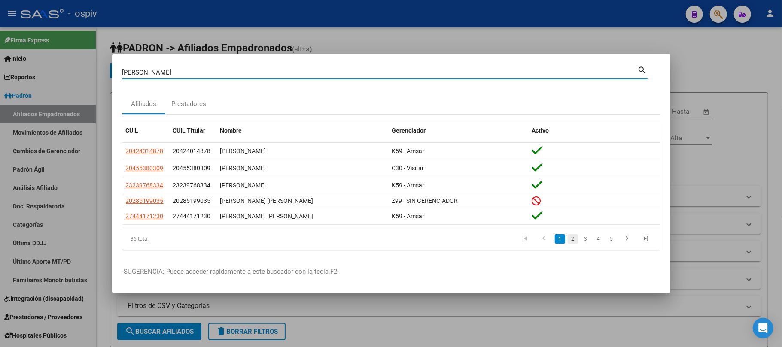
click at [571, 240] on link "2" at bounding box center [573, 238] width 10 height 9
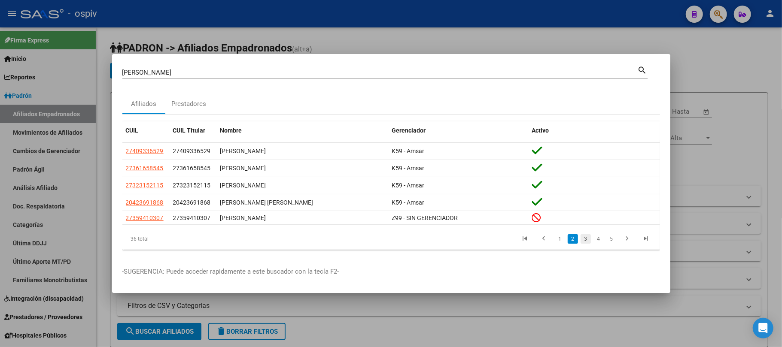
click at [584, 240] on link "3" at bounding box center [586, 238] width 10 height 9
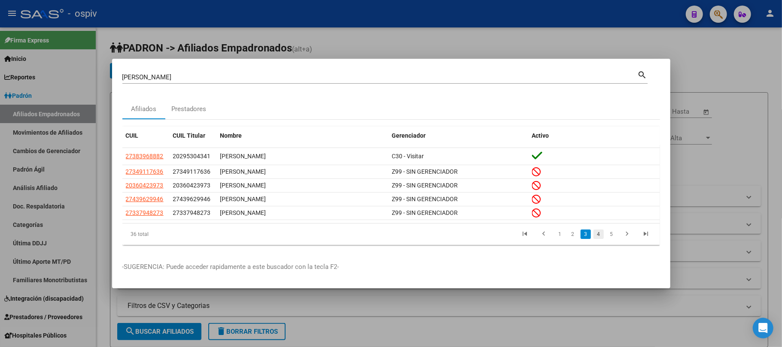
click at [600, 234] on link "4" at bounding box center [598, 234] width 10 height 9
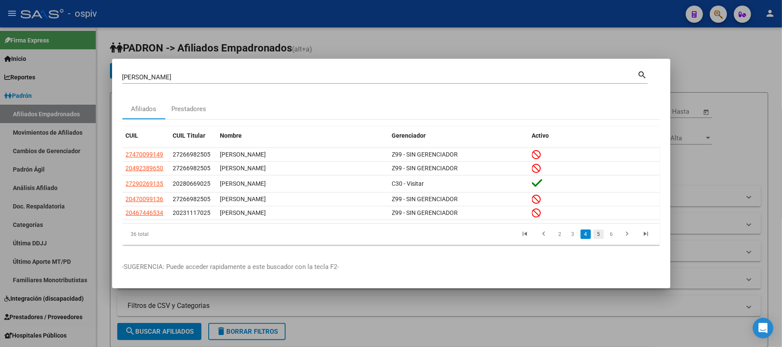
click at [602, 236] on link "5" at bounding box center [598, 234] width 10 height 9
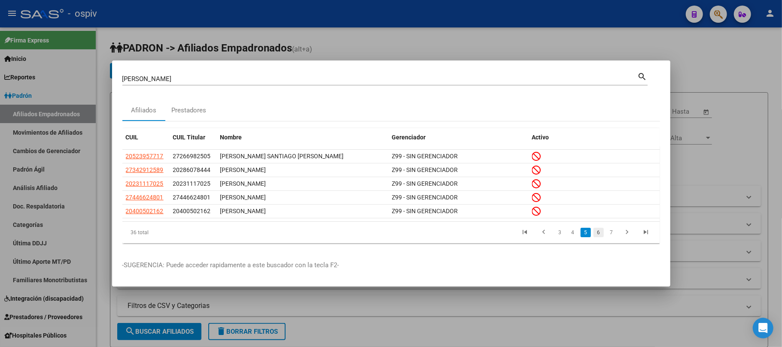
click at [600, 235] on link "6" at bounding box center [598, 232] width 10 height 9
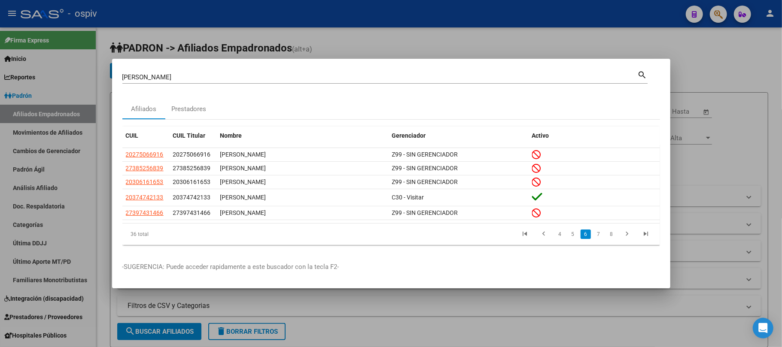
click at [600, 235] on link "7" at bounding box center [598, 234] width 10 height 9
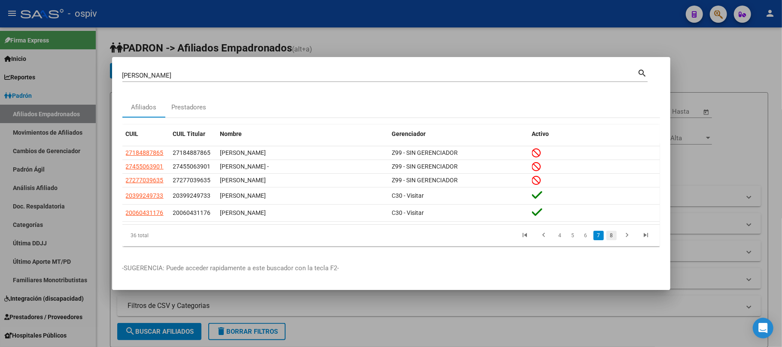
click at [613, 237] on link "8" at bounding box center [611, 235] width 10 height 9
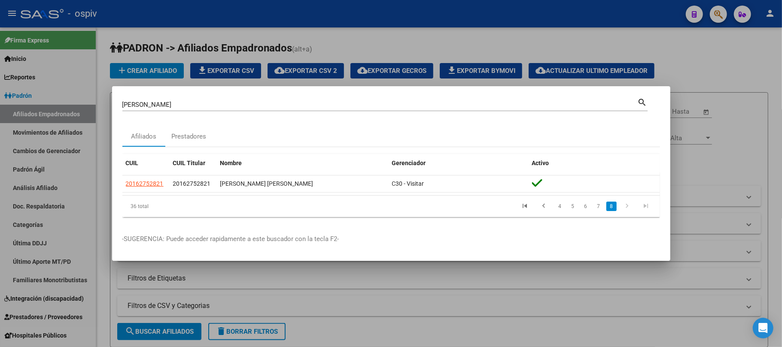
click at [543, 207] on icon "go to previous page" at bounding box center [543, 207] width 11 height 10
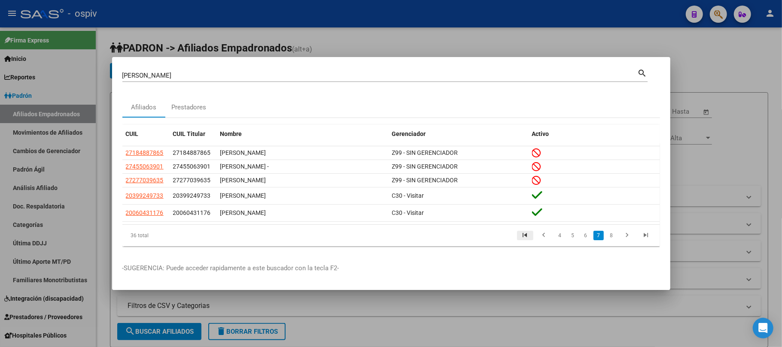
click at [528, 236] on icon "go to first page" at bounding box center [525, 236] width 11 height 10
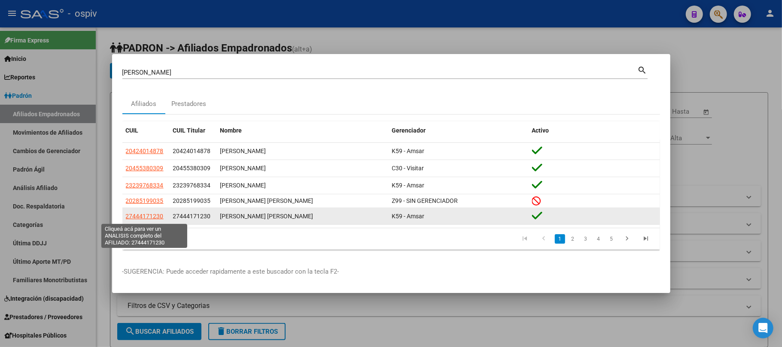
click at [144, 217] on span "27444171230" at bounding box center [145, 216] width 38 height 7
type textarea "27444171230"
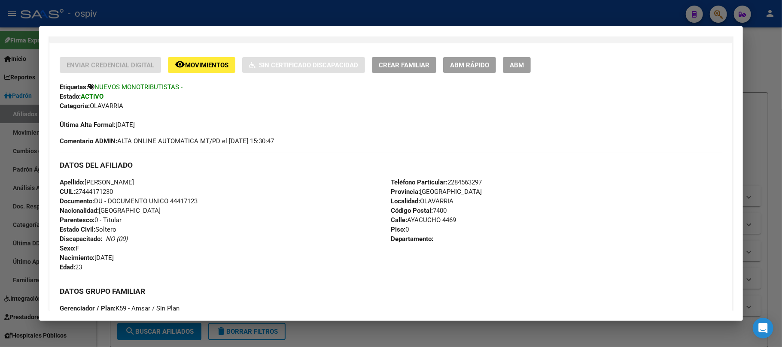
scroll to position [155, 0]
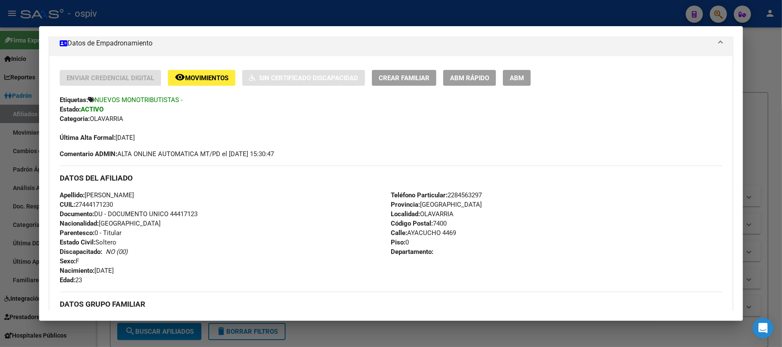
drag, startPoint x: 189, startPoint y: 215, endPoint x: 184, endPoint y: 214, distance: 5.6
click at [184, 214] on span "Documento: DU - DOCUMENTO UNICO 44417123" at bounding box center [129, 214] width 138 height 8
click at [183, 214] on span "Documento: DU - DOCUMENTO UNICO 44417123" at bounding box center [129, 214] width 138 height 8
copy span "44417123"
click at [172, 9] on div at bounding box center [391, 173] width 782 height 347
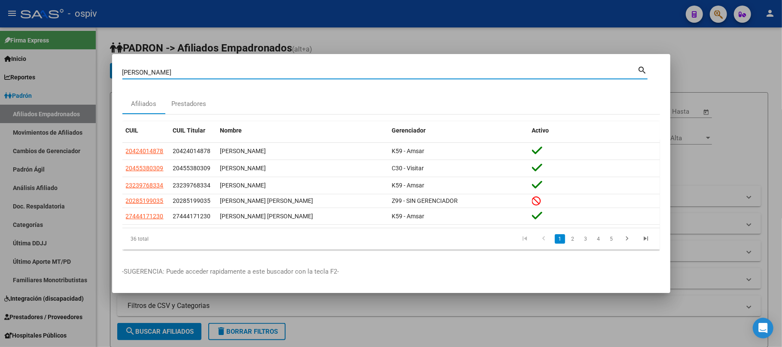
drag, startPoint x: 155, startPoint y: 73, endPoint x: 71, endPoint y: 61, distance: 85.1
click at [71, 61] on div "[PERSON_NAME] (apellido, dni, cuil, nro traspaso, cuit, obra social) search Afi…" at bounding box center [391, 173] width 782 height 347
paste input "70115623"
type input "70115623"
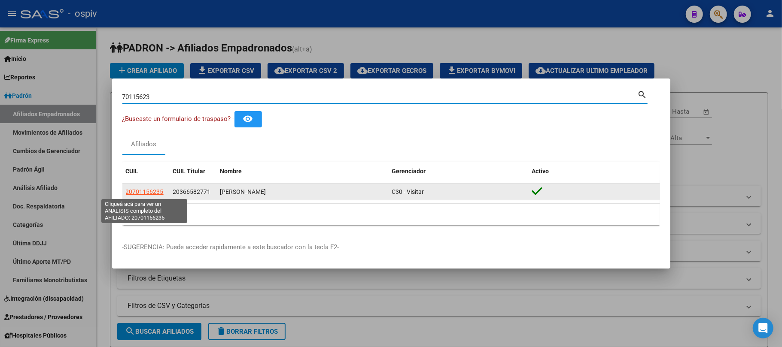
click at [153, 195] on span "20701156235" at bounding box center [145, 191] width 38 height 7
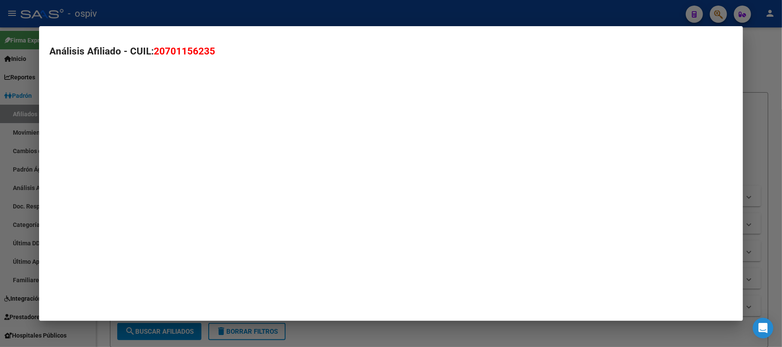
type textarea "20701156235"
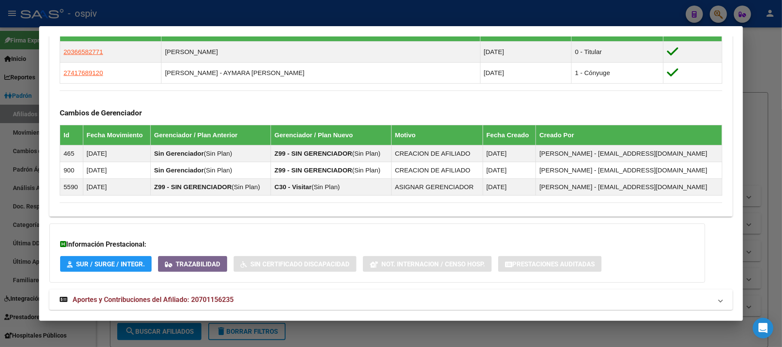
scroll to position [539, 0]
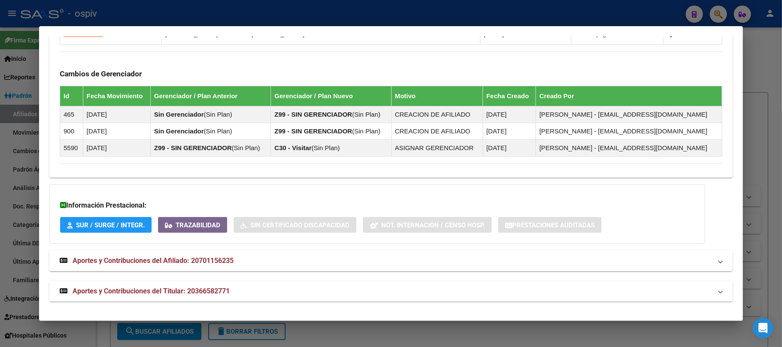
click at [197, 292] on span "Aportes y Contribuciones del Titular: 20366582771" at bounding box center [151, 291] width 157 height 8
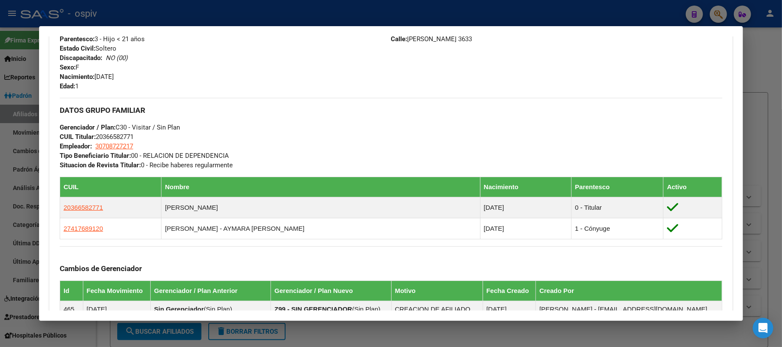
scroll to position [344, 0]
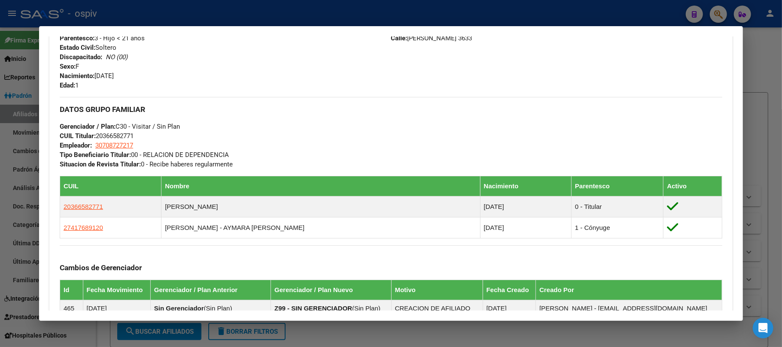
click at [205, 14] on div at bounding box center [391, 173] width 782 height 347
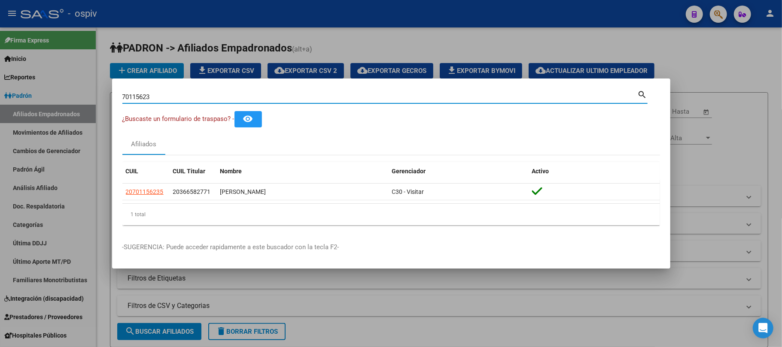
drag, startPoint x: 158, startPoint y: 98, endPoint x: 65, endPoint y: 96, distance: 92.8
click at [65, 96] on div "70115623 Buscar (apellido, dni, cuil, nro traspaso, cuit, obra social) search ¿…" at bounding box center [391, 173] width 782 height 347
paste input "57177985"
type input "57177985"
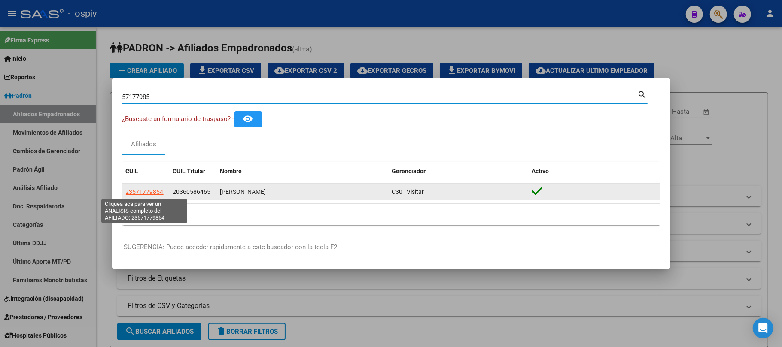
click at [150, 192] on span "23571779854" at bounding box center [145, 191] width 38 height 7
type textarea "23571779854"
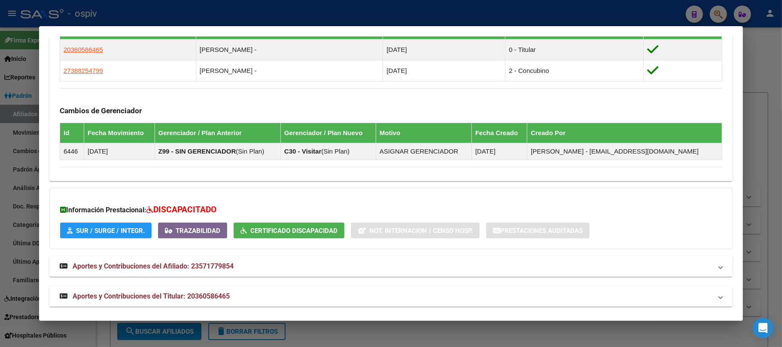
scroll to position [514, 0]
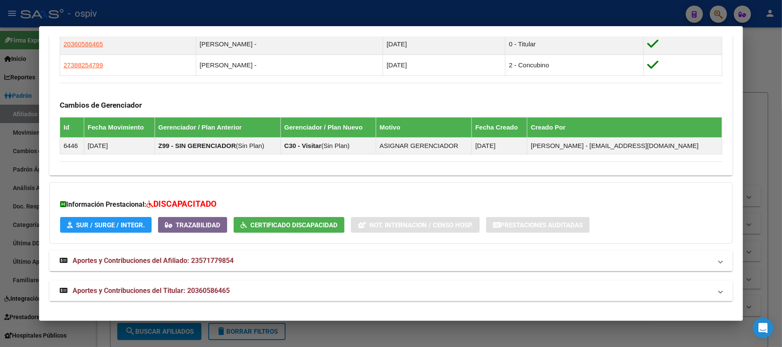
click at [215, 287] on strong "Aportes y Contribuciones del Titular: 20360586465" at bounding box center [145, 291] width 170 height 10
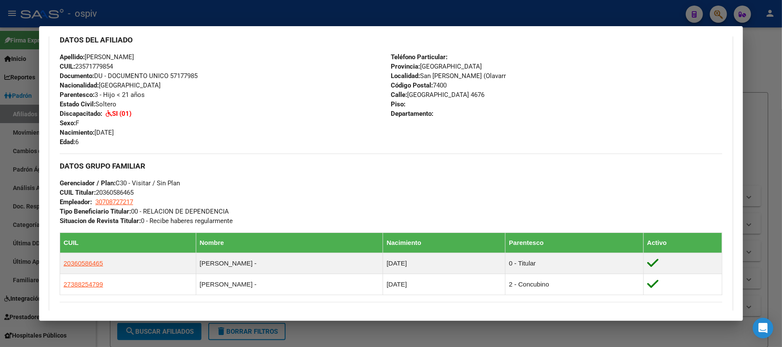
scroll to position [401, 0]
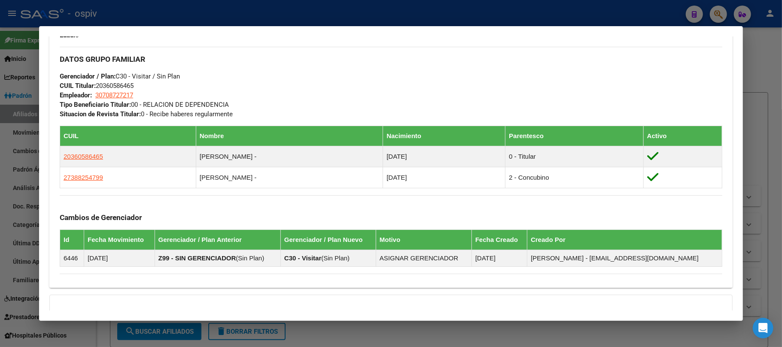
click at [201, 3] on div at bounding box center [391, 173] width 782 height 347
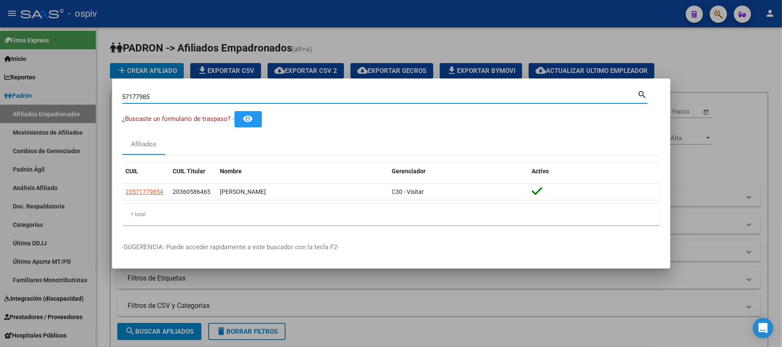
drag, startPoint x: 167, startPoint y: 97, endPoint x: 64, endPoint y: 88, distance: 103.4
click at [64, 88] on div "57177985 Buscar (apellido, dni, cuil, nro traspaso, cuit, obra social) search ¿…" at bounding box center [391, 173] width 782 height 347
paste input "41893359"
type input "41893359"
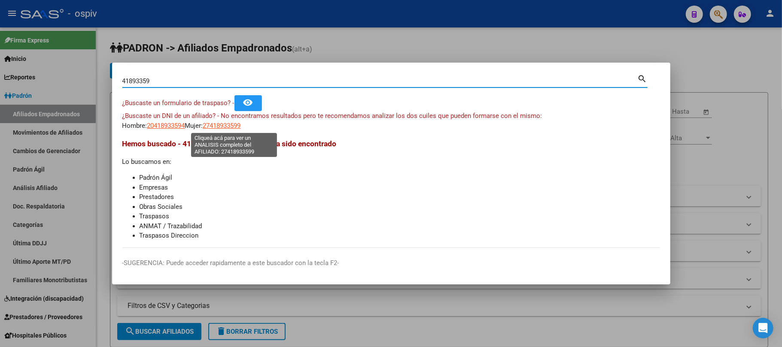
click at [236, 126] on span "27418933599" at bounding box center [222, 126] width 38 height 8
type textarea "27418933599"
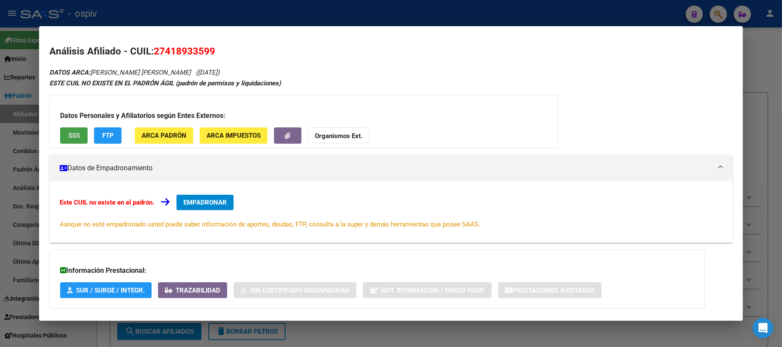
click at [70, 132] on span "SSS" at bounding box center [74, 136] width 12 height 8
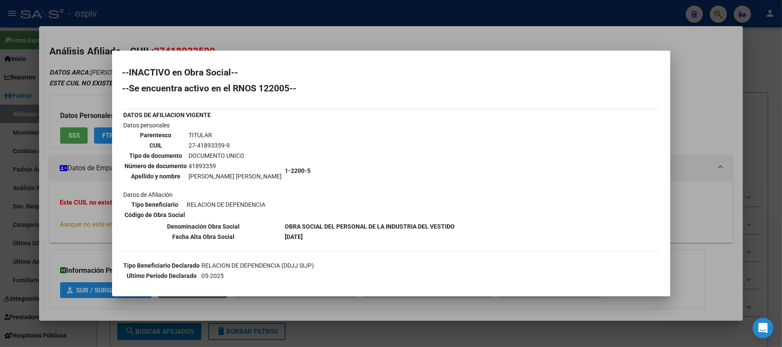
click at [201, 164] on td "41893359" at bounding box center [235, 165] width 94 height 9
copy td "41893359"
click at [190, 15] on div at bounding box center [391, 173] width 782 height 347
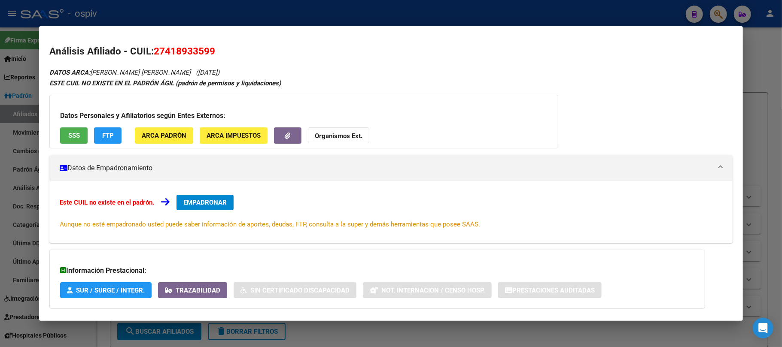
click at [190, 15] on div at bounding box center [391, 173] width 782 height 347
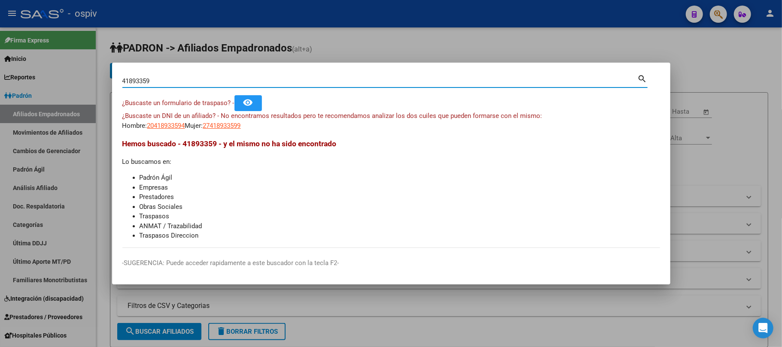
drag, startPoint x: 157, startPoint y: 77, endPoint x: 66, endPoint y: 76, distance: 91.5
click at [66, 77] on div "41893359 Buscar (apellido, dni, cuil, nro traspaso, cuit, obra social) search ¿…" at bounding box center [391, 173] width 782 height 347
paste input "56339362"
type input "56339362"
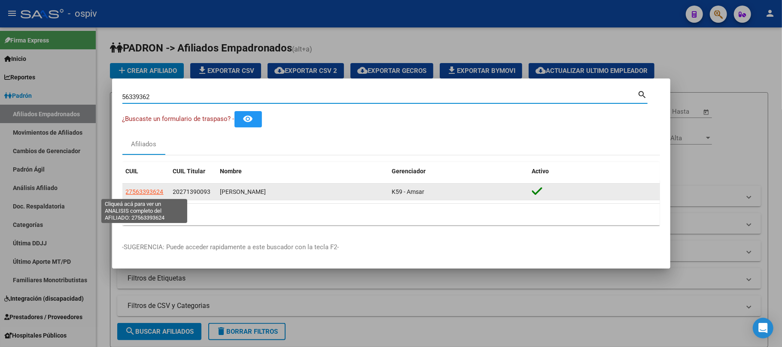
click at [143, 188] on span "27563393624" at bounding box center [145, 191] width 38 height 7
type textarea "27563393624"
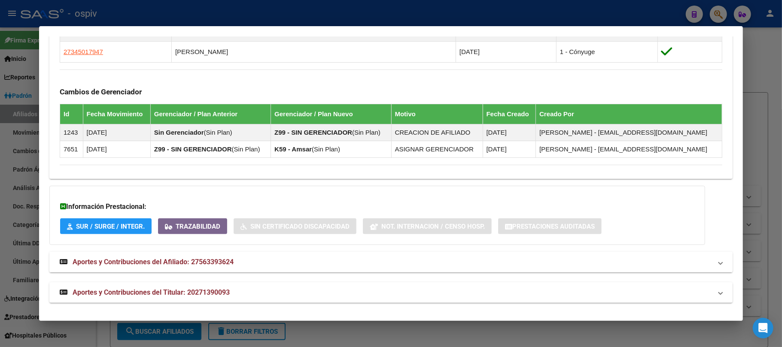
scroll to position [532, 0]
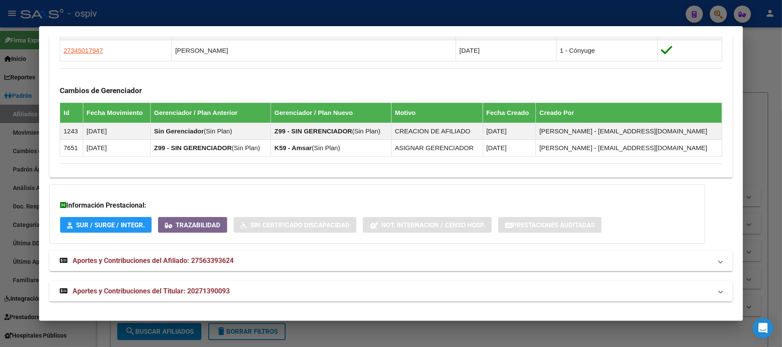
click at [188, 286] on strong "Aportes y Contribuciones del Titular: 20271390093" at bounding box center [145, 291] width 170 height 10
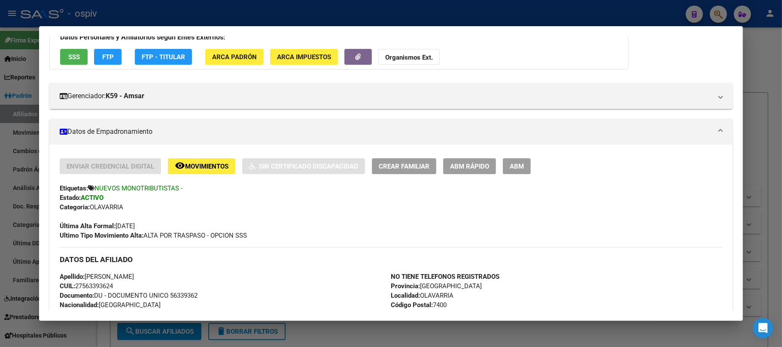
scroll to position [66, 0]
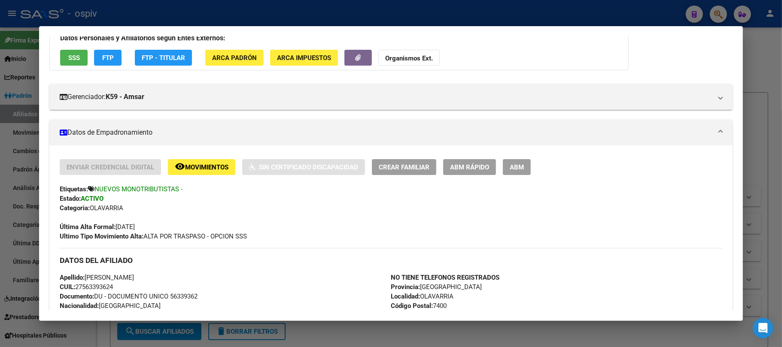
click at [217, 15] on div at bounding box center [391, 173] width 782 height 347
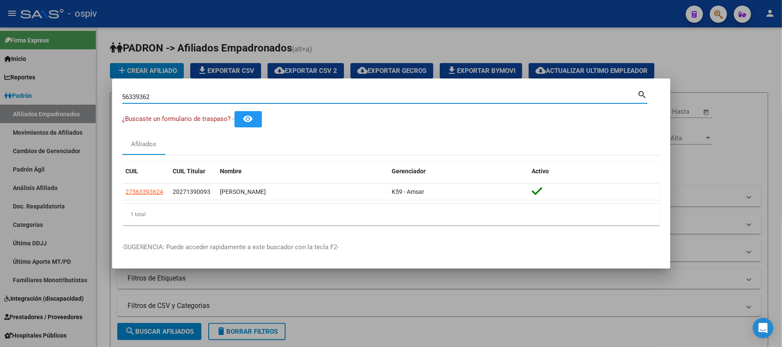
drag, startPoint x: 158, startPoint y: 96, endPoint x: 88, endPoint y: 88, distance: 70.9
click at [88, 88] on div "56339362 Buscar (apellido, dni, cuil, nro traspaso, cuit, obra social) search ¿…" at bounding box center [391, 173] width 782 height 347
paste input "343553"
type input "53435532"
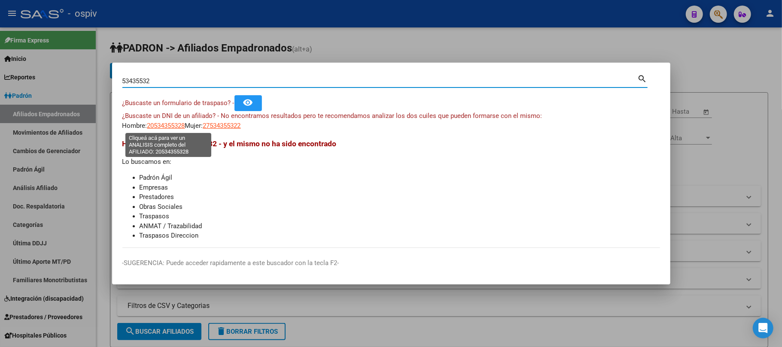
click at [173, 124] on span "20534355328" at bounding box center [166, 126] width 38 height 8
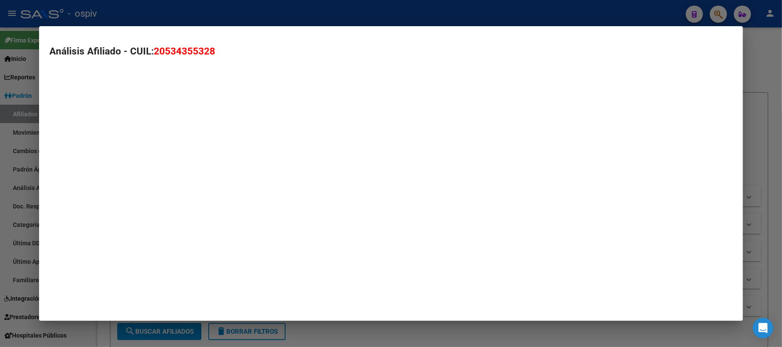
type textarea "20534355328"
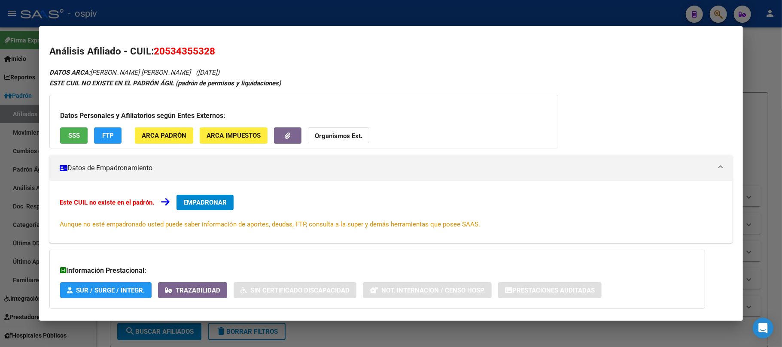
click at [75, 138] on span "SSS" at bounding box center [74, 136] width 12 height 8
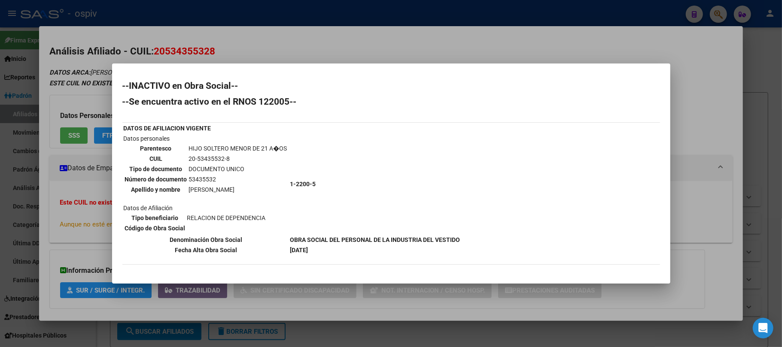
click at [203, 178] on td "53435532" at bounding box center [237, 179] width 99 height 9
click at [204, 178] on td "53435532" at bounding box center [237, 179] width 99 height 9
copy td "53435532"
click at [203, 9] on div at bounding box center [391, 173] width 782 height 347
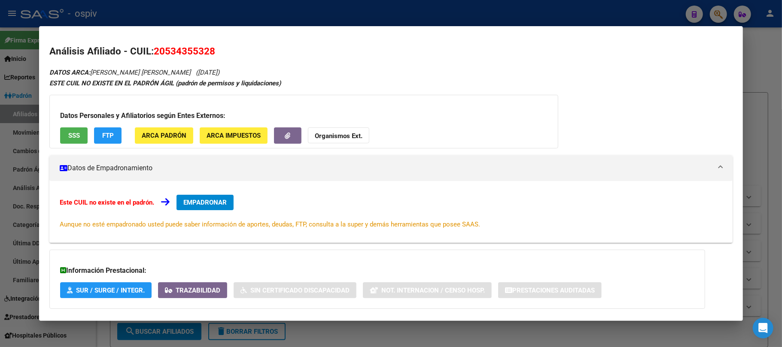
click at [203, 9] on div at bounding box center [391, 173] width 782 height 347
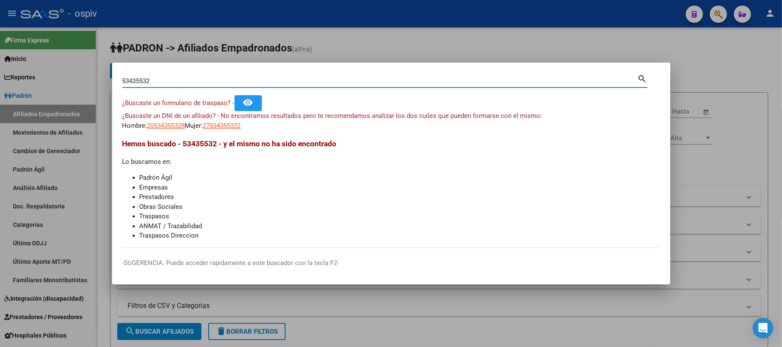
drag, startPoint x: 179, startPoint y: 82, endPoint x: 46, endPoint y: 69, distance: 133.8
click at [46, 69] on div "53435532 Buscar (apellido, dni, cuil, nro traspaso, cuit, obra social) search ¿…" at bounding box center [391, 173] width 782 height 347
drag, startPoint x: 160, startPoint y: 80, endPoint x: 61, endPoint y: 67, distance: 100.0
click at [61, 67] on div "53435532 Buscar (apellido, dni, cuil, nro traspaso, cuit, obra social) search ¿…" at bounding box center [391, 173] width 782 height 347
paste input "7682955"
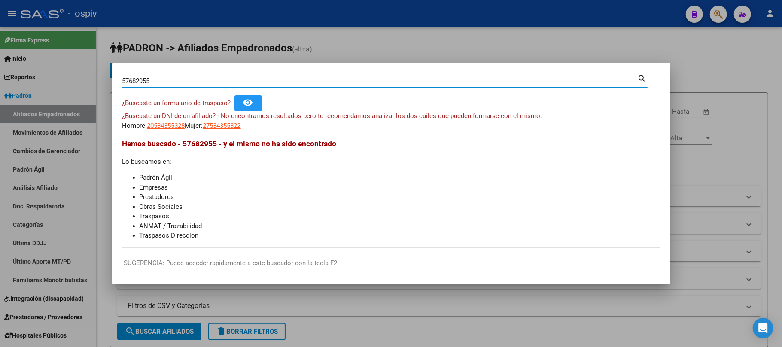
type input "57682955"
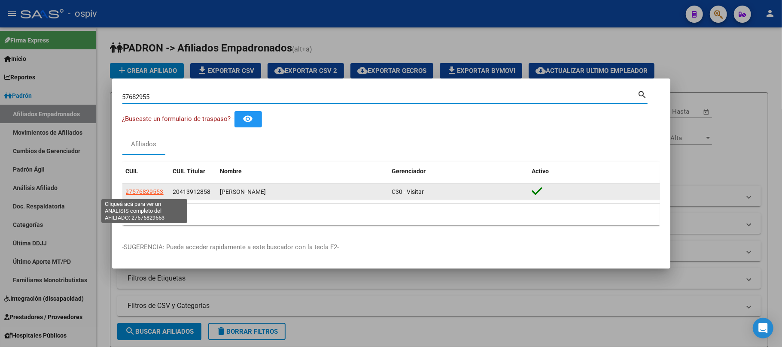
click at [151, 192] on span "27576829553" at bounding box center [145, 191] width 38 height 7
type textarea "27576829553"
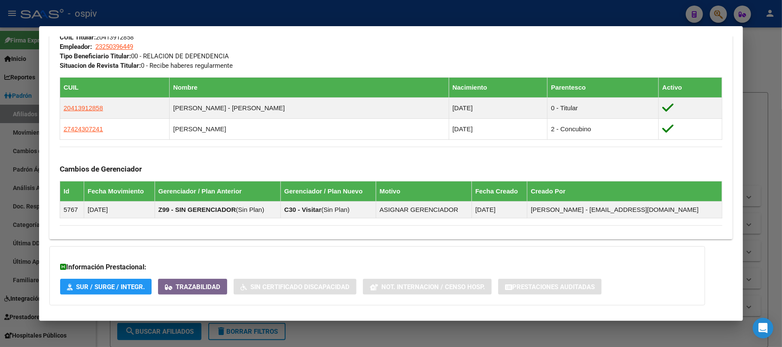
scroll to position [512, 0]
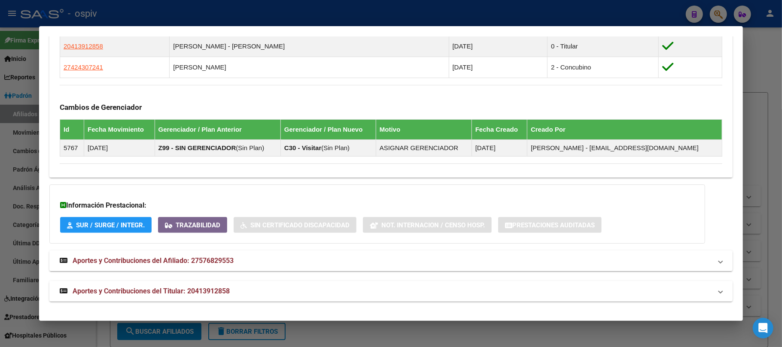
click at [215, 288] on span "Aportes y Contribuciones del Titular: 20413912858" at bounding box center [151, 291] width 157 height 8
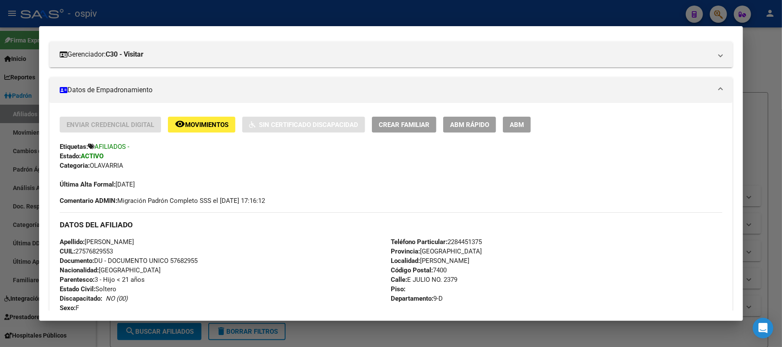
scroll to position [0, 0]
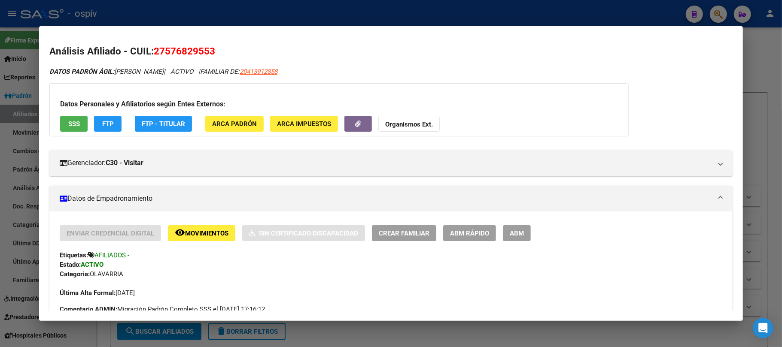
click at [320, 19] on div at bounding box center [391, 173] width 782 height 347
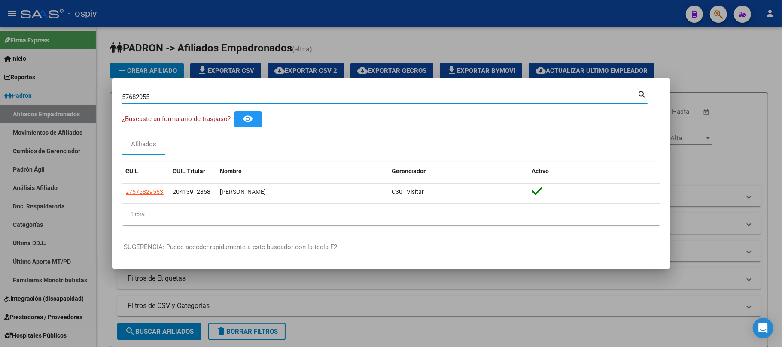
drag, startPoint x: 155, startPoint y: 97, endPoint x: 67, endPoint y: 97, distance: 88.0
click at [67, 97] on div "57682955 Buscar (apellido, dni, cuil, nro traspaso, cuit, obra social) search ¿…" at bounding box center [391, 173] width 782 height 347
paste input "5885211"
type input "55885211"
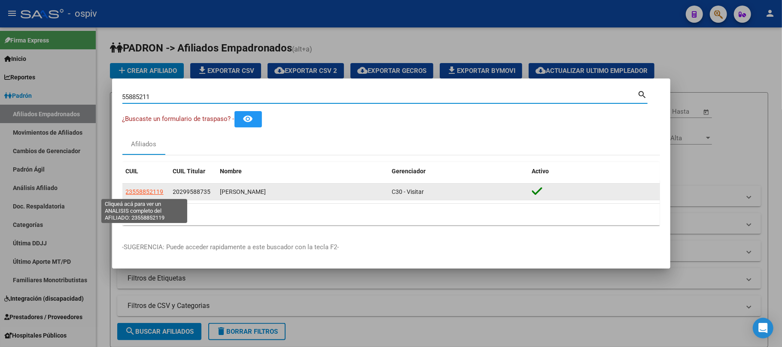
click at [155, 192] on span "23558852119" at bounding box center [145, 191] width 38 height 7
type textarea "23558852119"
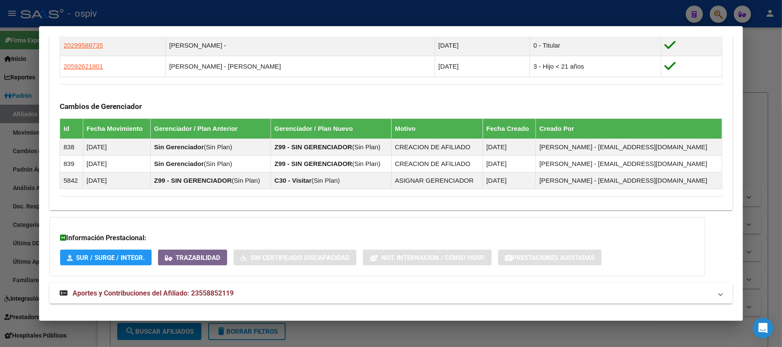
scroll to position [529, 0]
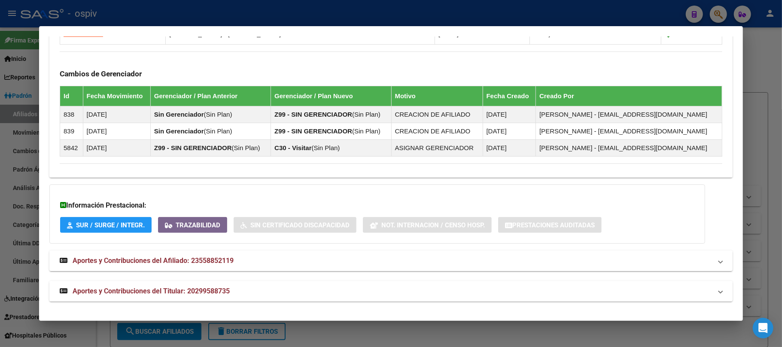
drag, startPoint x: 149, startPoint y: 289, endPoint x: 162, endPoint y: 287, distance: 13.1
click at [149, 290] on span "Aportes y Contribuciones del Titular: 20299588735" at bounding box center [151, 291] width 157 height 8
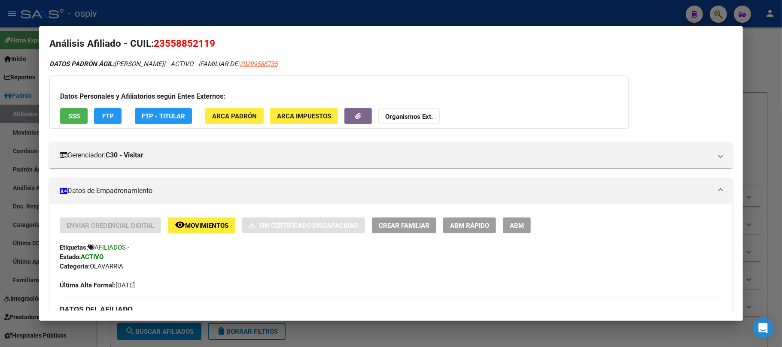
scroll to position [0, 0]
